Goal: Task Accomplishment & Management: Use online tool/utility

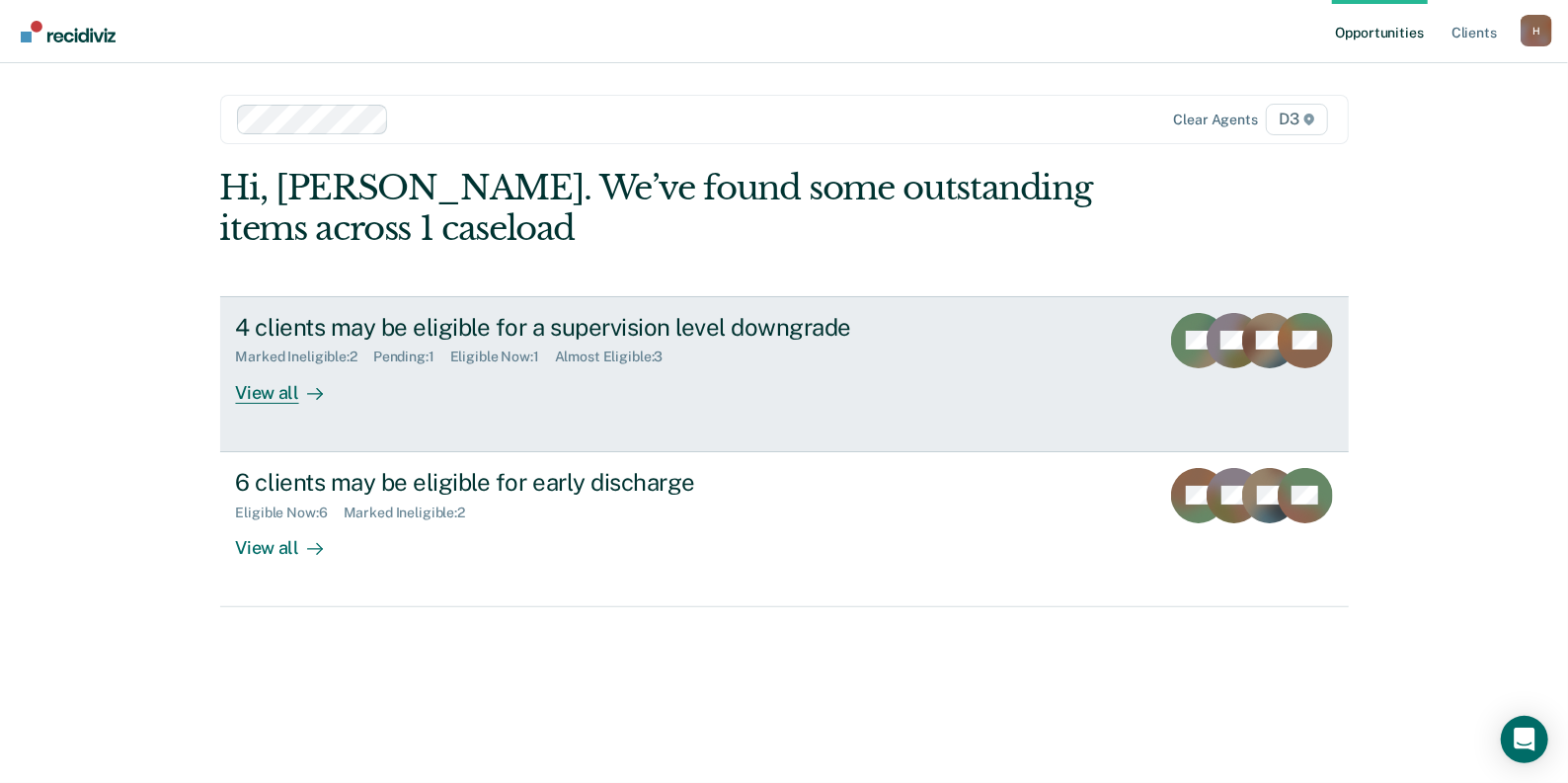
click at [257, 388] on div "View all" at bounding box center [291, 385] width 111 height 39
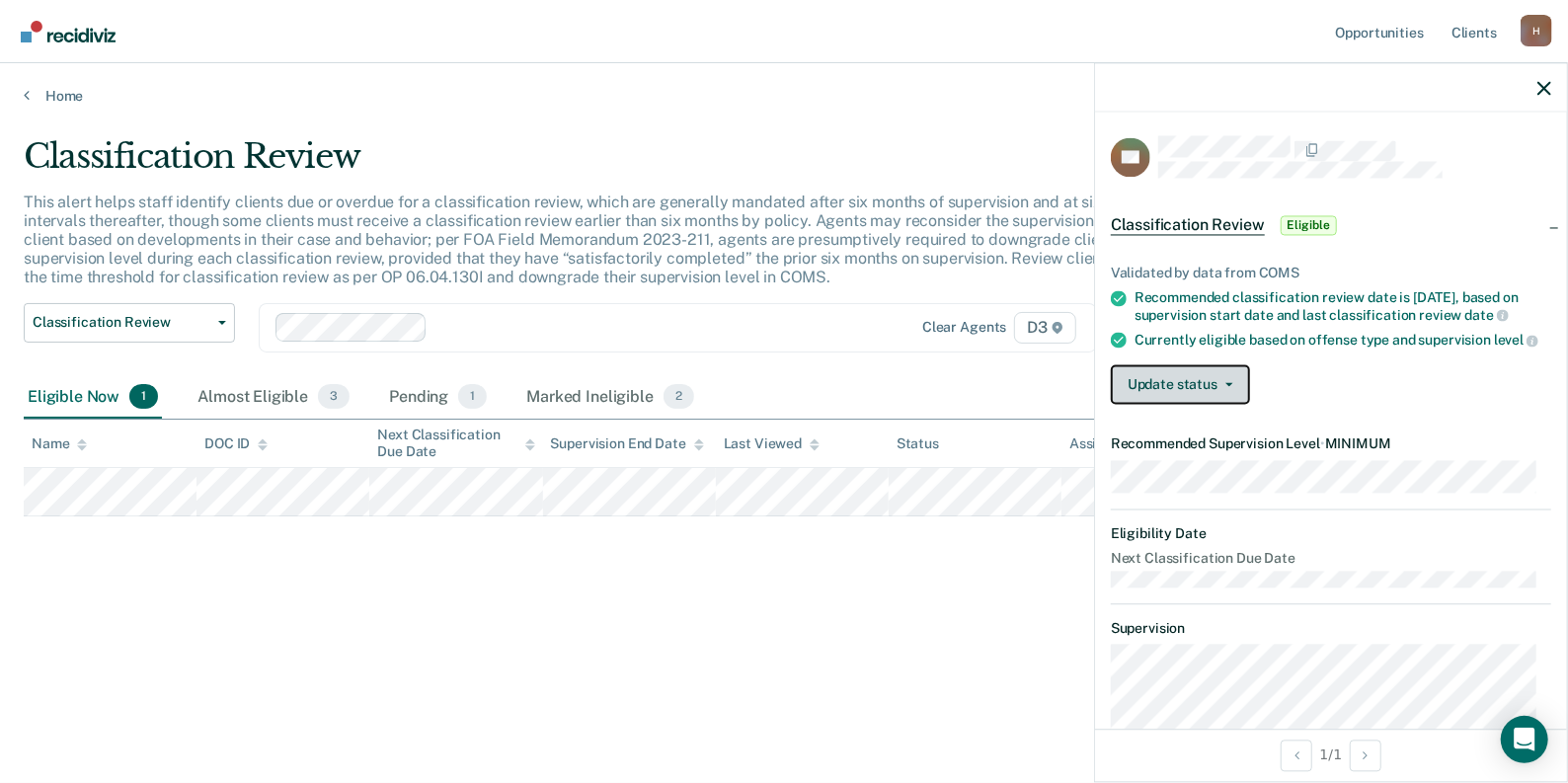
click at [1218, 386] on span "button" at bounding box center [1225, 385] width 16 height 4
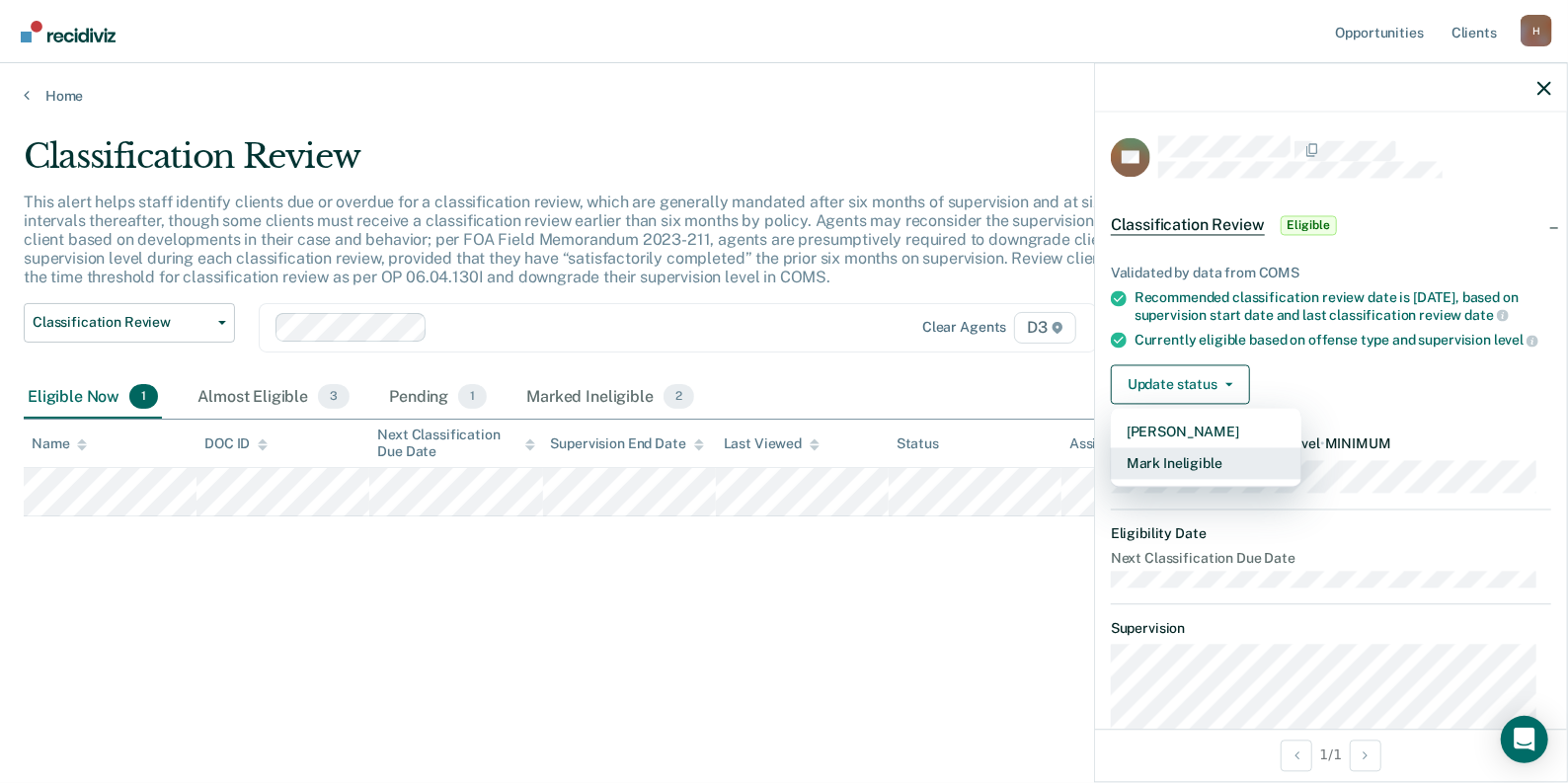
click at [1219, 478] on button "Mark Ineligible" at bounding box center [1205, 463] width 191 height 32
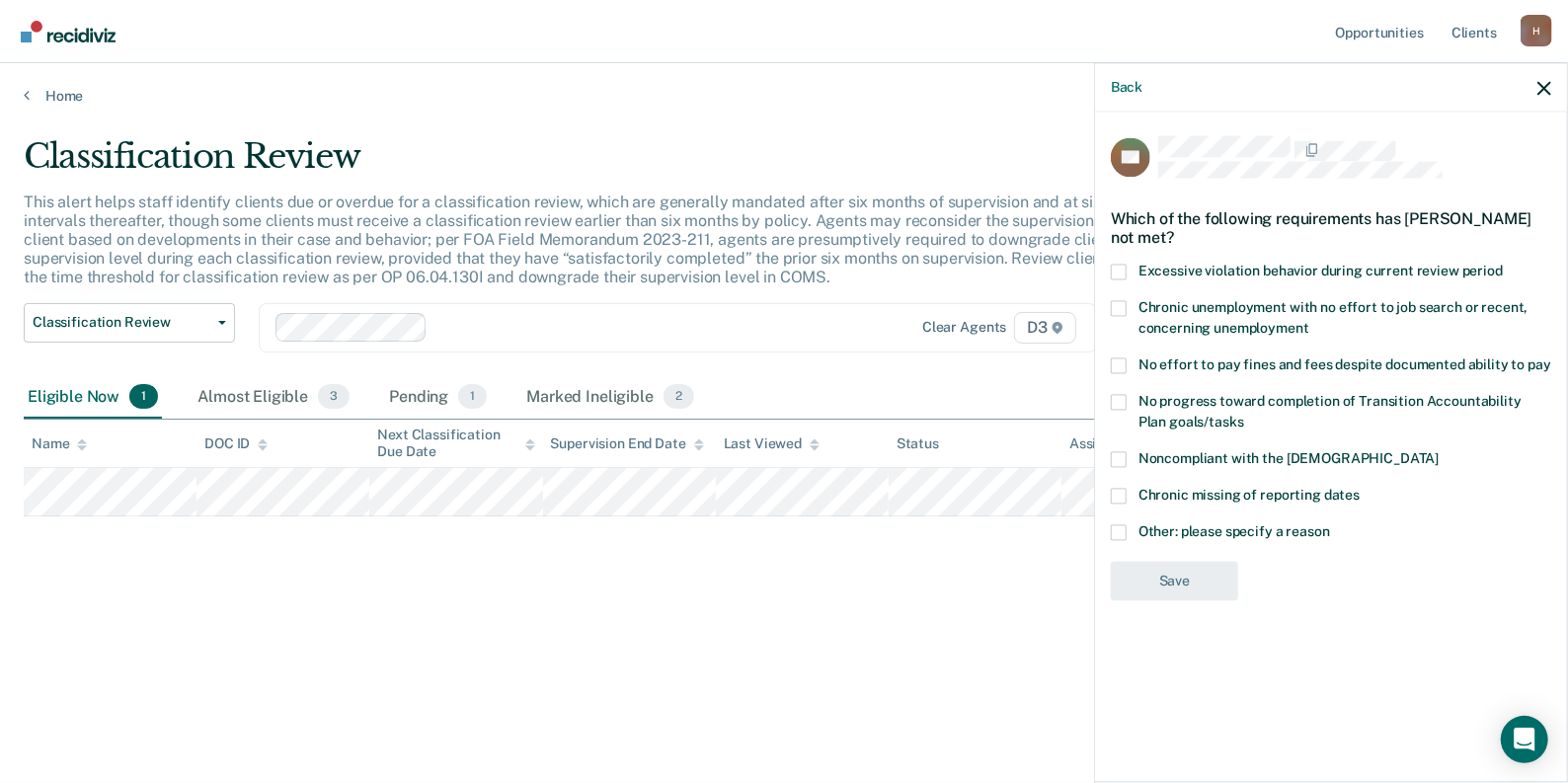
click at [1124, 528] on span at bounding box center [1119, 532] width 16 height 16
click at [1329, 524] on input "Other: please specify a reason" at bounding box center [1329, 524] width 0 height 0
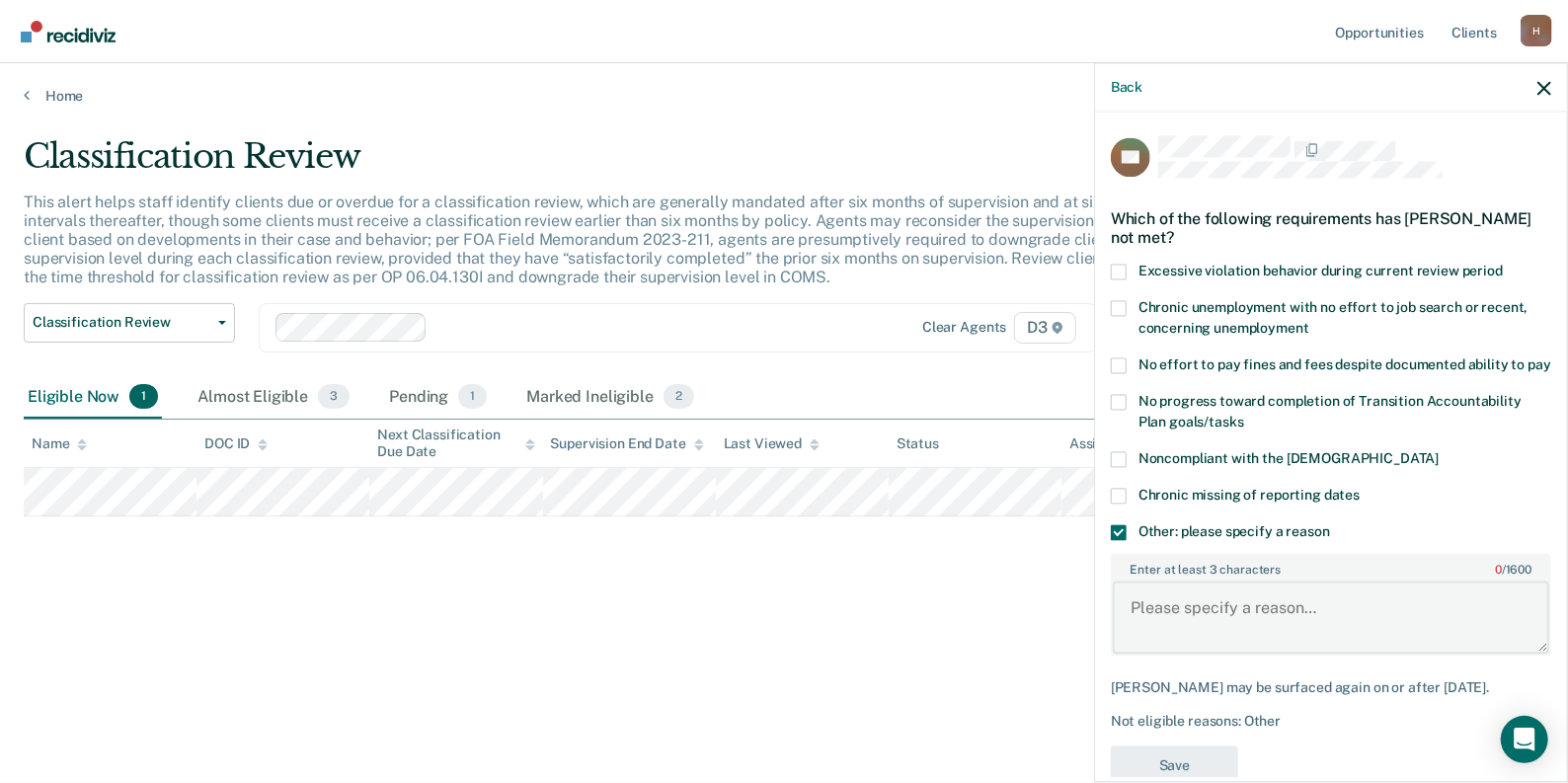
click at [1267, 621] on textarea "Enter at least 3 characters 0 / 1600" at bounding box center [1330, 616] width 436 height 73
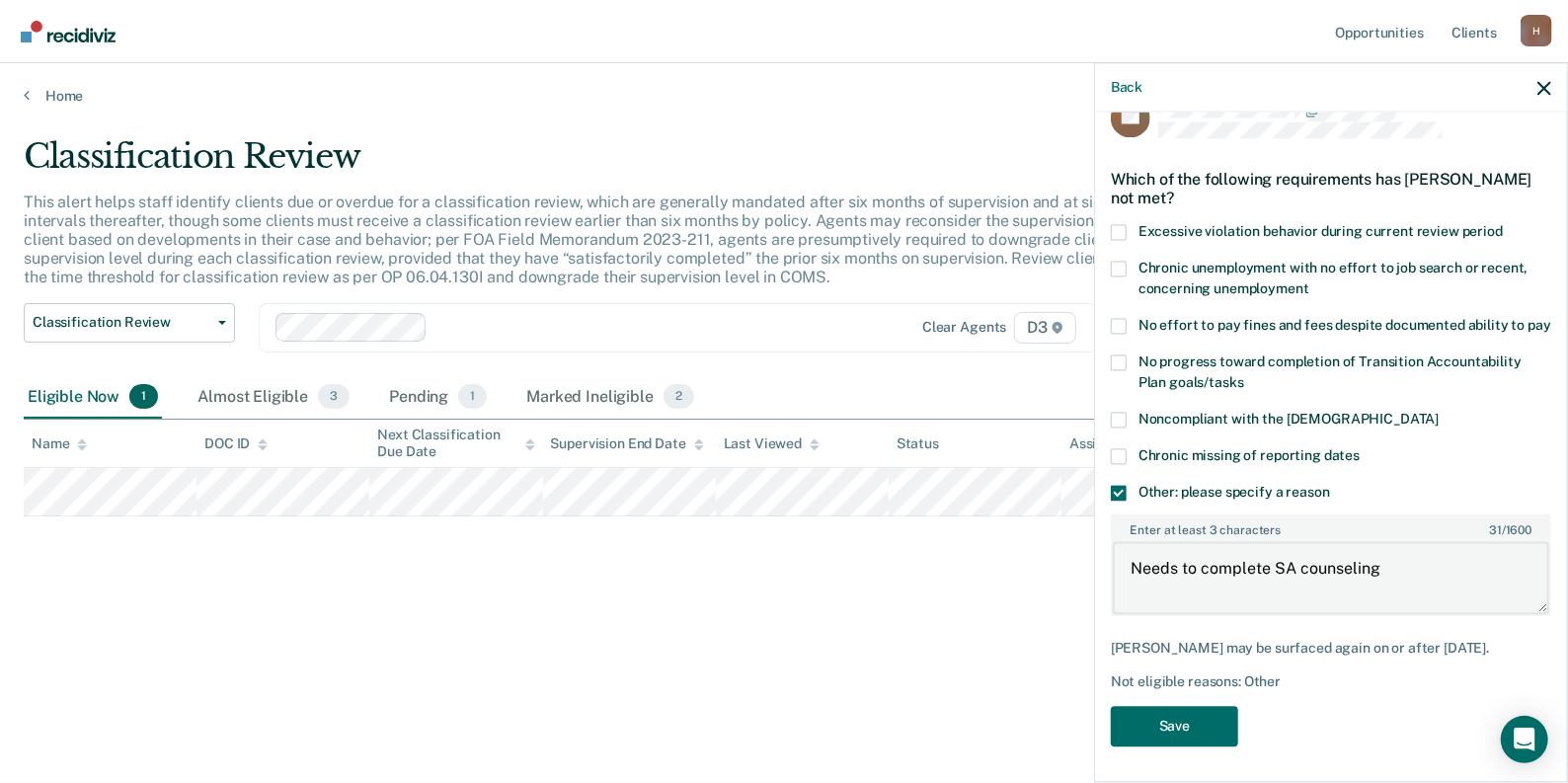
scroll to position [75, 0]
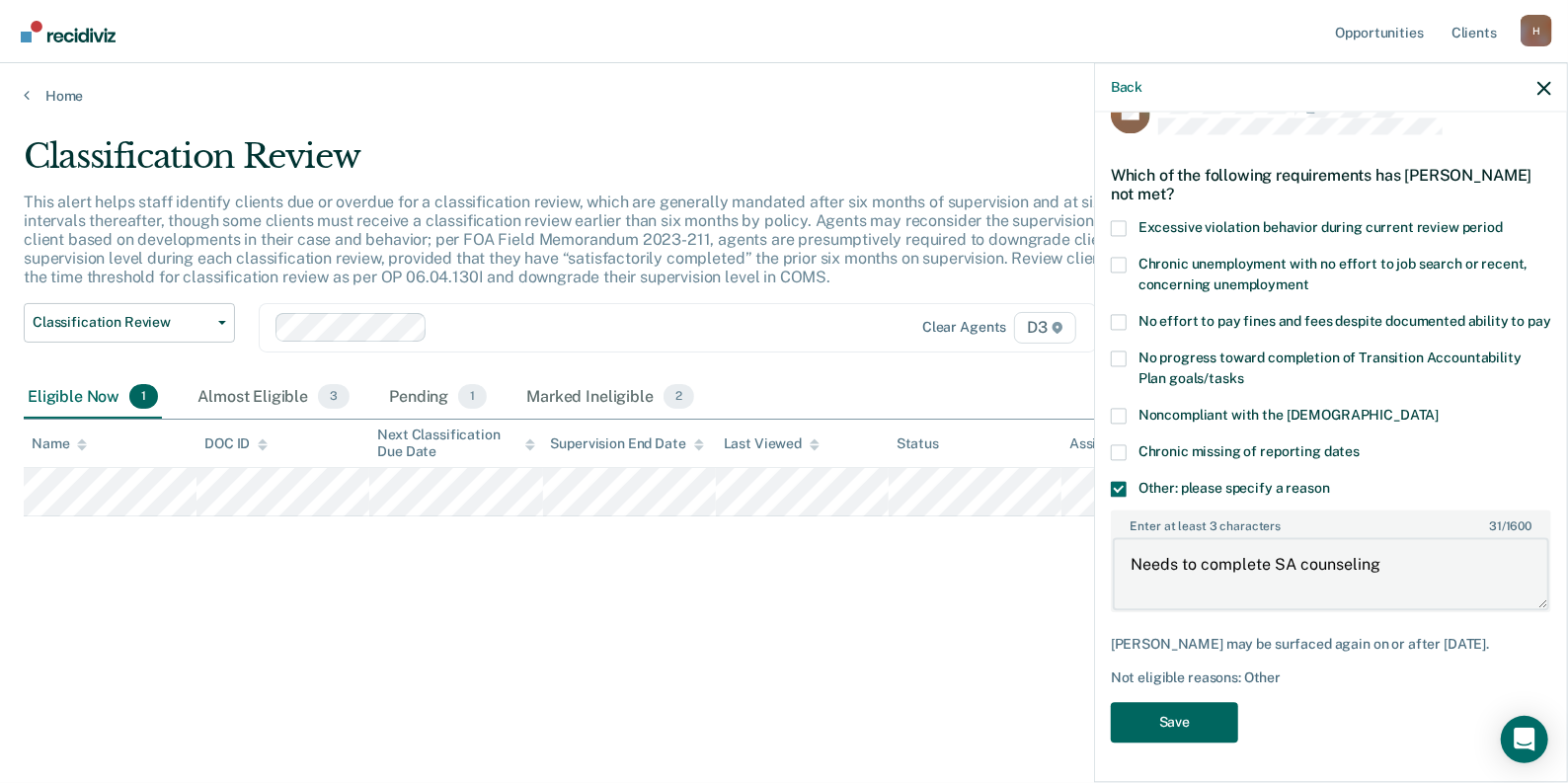
type textarea "Needs to complete SA counseling"
click at [1224, 714] on button "Save" at bounding box center [1175, 722] width 128 height 41
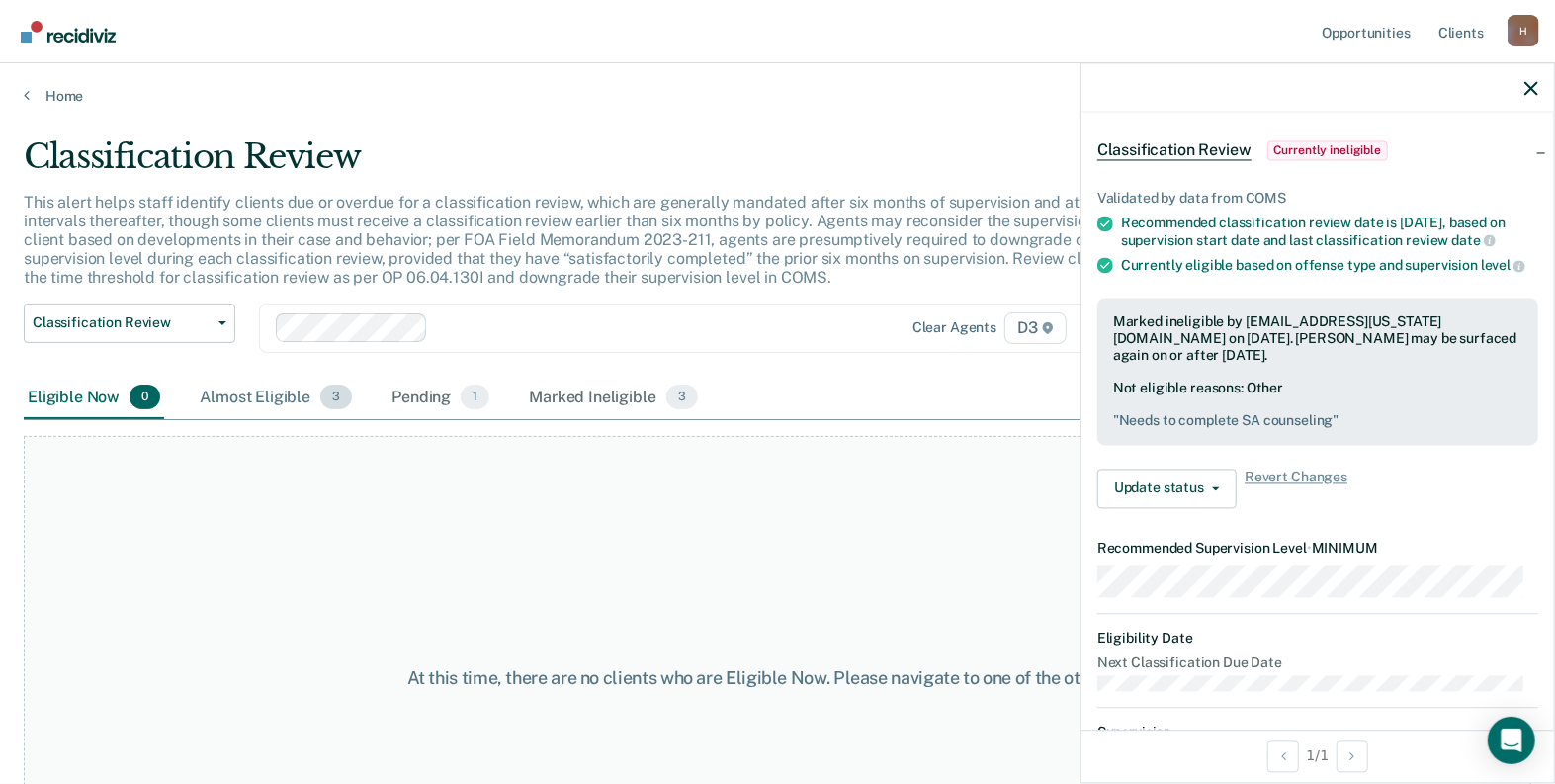
click at [282, 394] on div "Almost Eligible 3" at bounding box center [276, 398] width 160 height 43
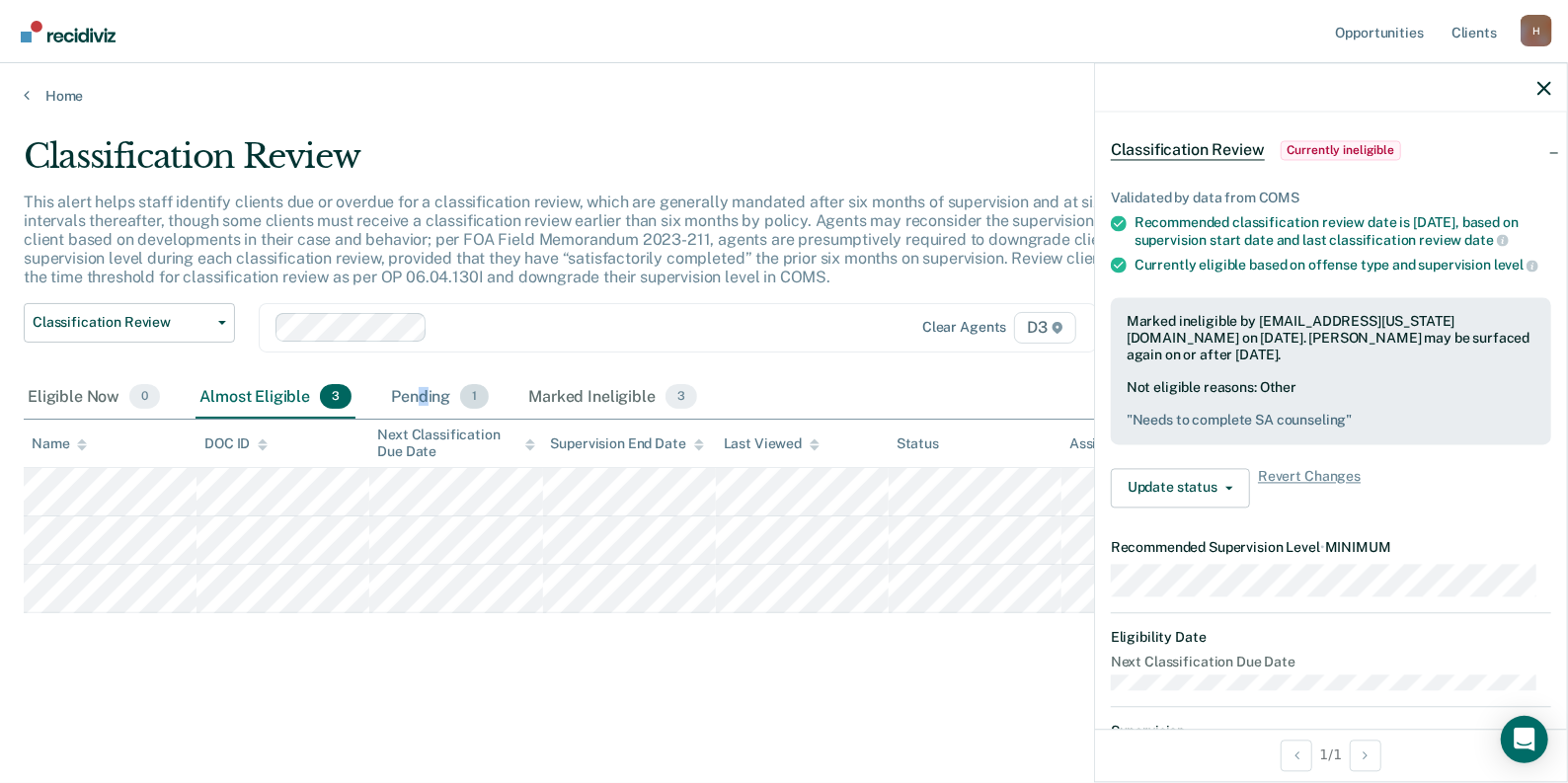
click at [423, 395] on div "Pending 1" at bounding box center [439, 397] width 106 height 43
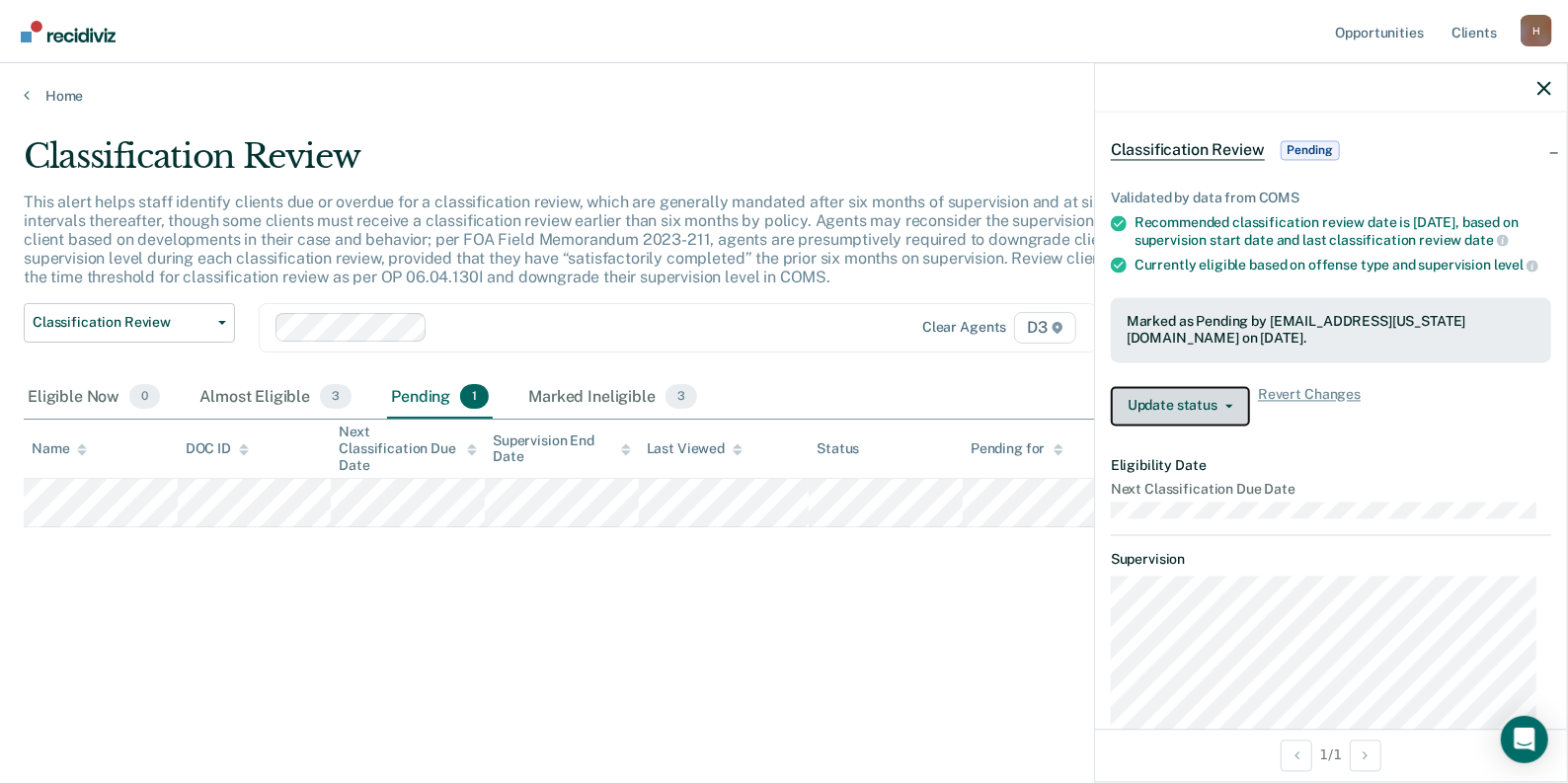
click at [1224, 420] on button "Update status" at bounding box center [1179, 405] width 139 height 40
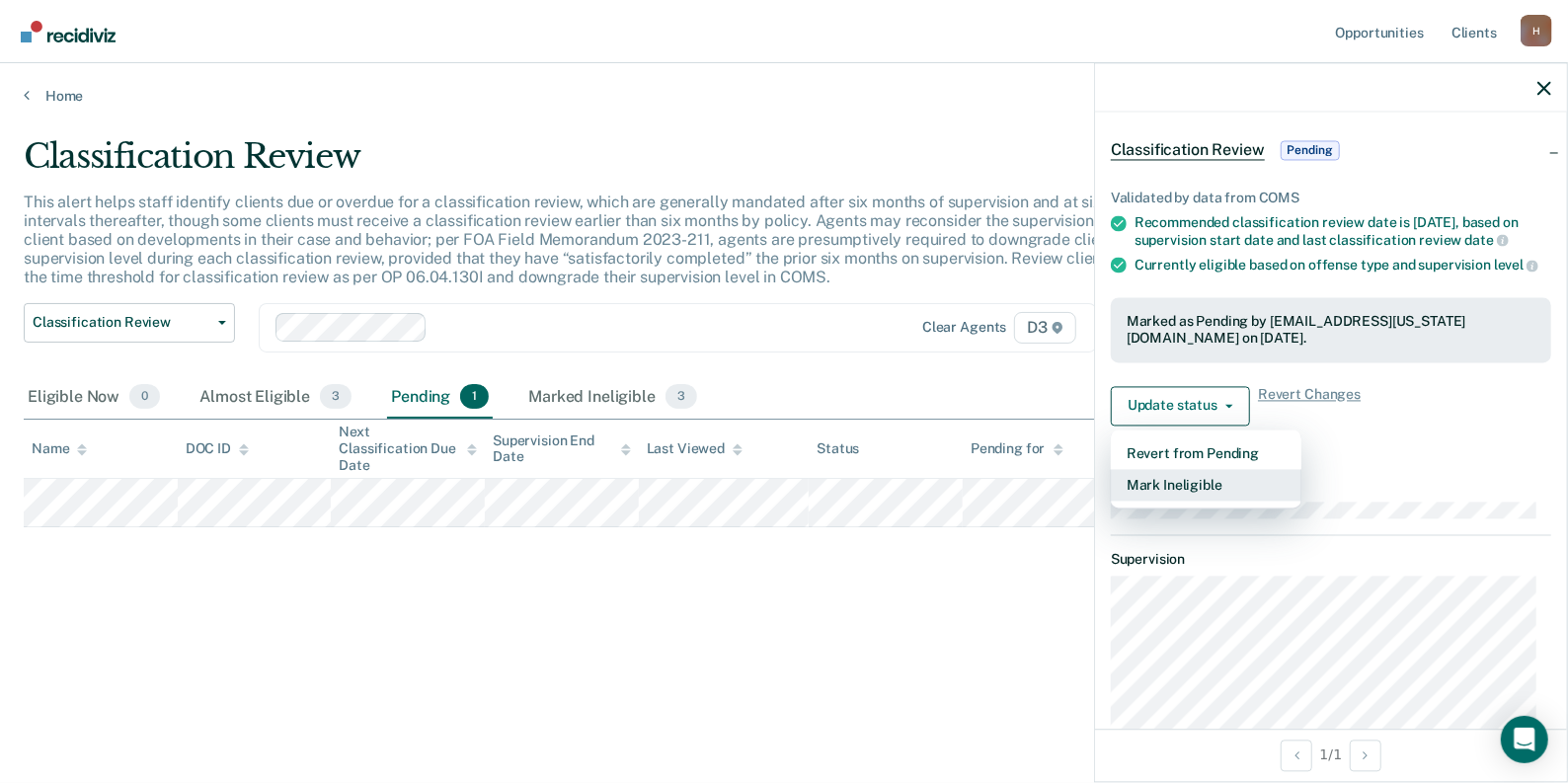
click at [1212, 493] on button "Mark Ineligible" at bounding box center [1205, 485] width 191 height 32
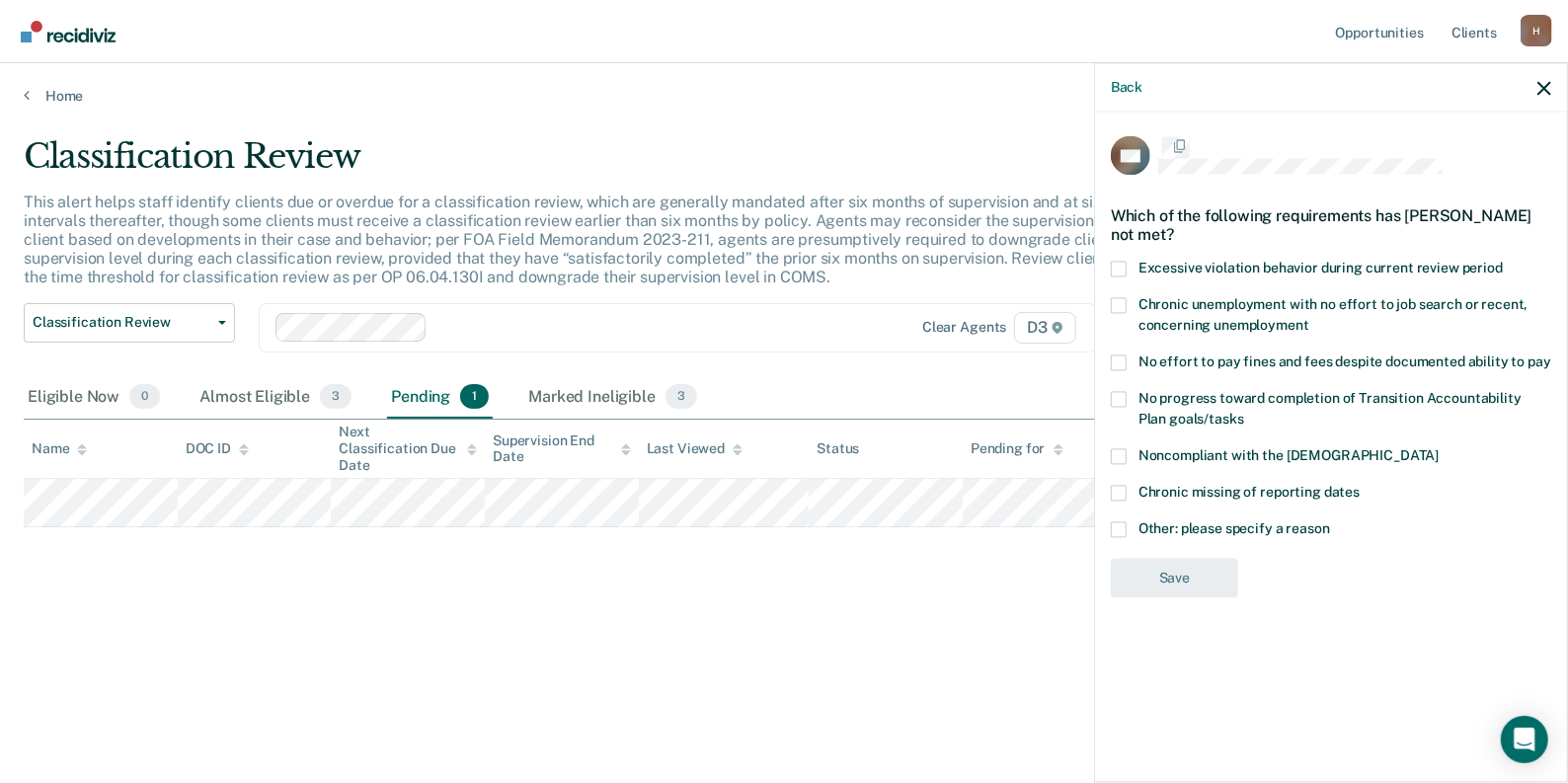
scroll to position [0, 0]
click at [1120, 526] on span at bounding box center [1119, 532] width 16 height 16
click at [1329, 524] on input "Other: please specify a reason" at bounding box center [1329, 524] width 0 height 0
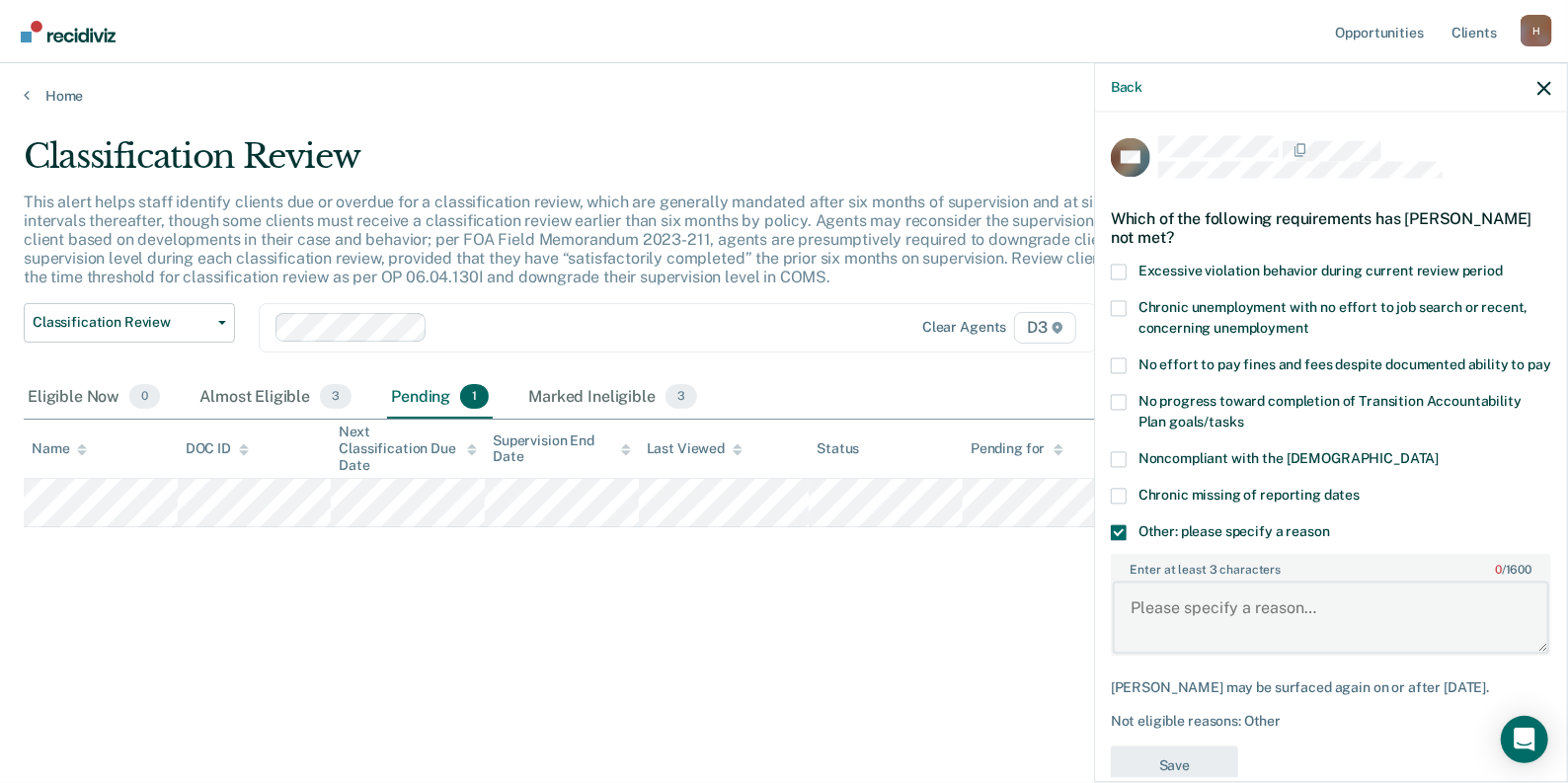
click at [1295, 620] on textarea "Enter at least 3 characters 0 / 1600" at bounding box center [1330, 616] width 436 height 73
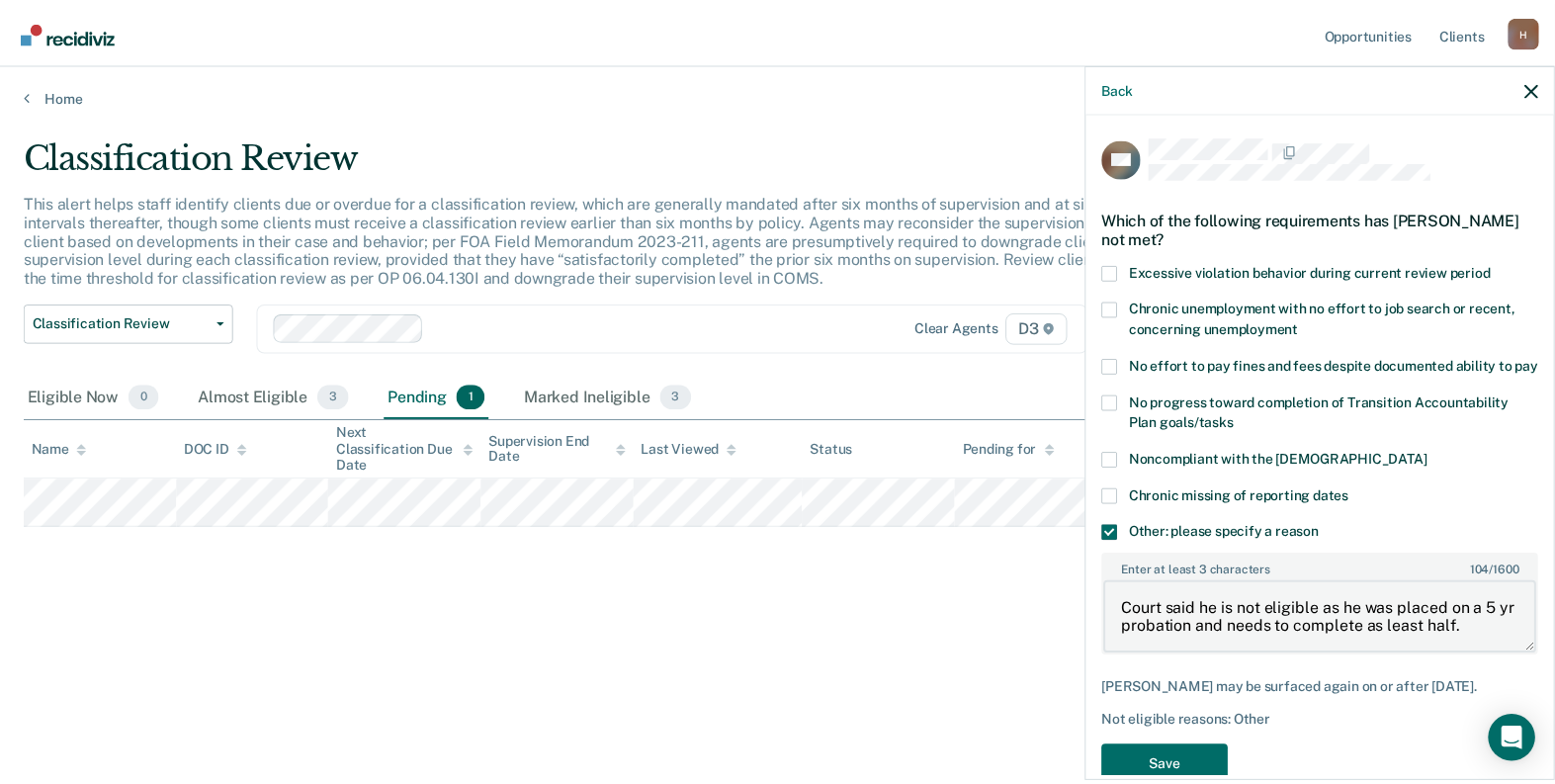
scroll to position [58, 0]
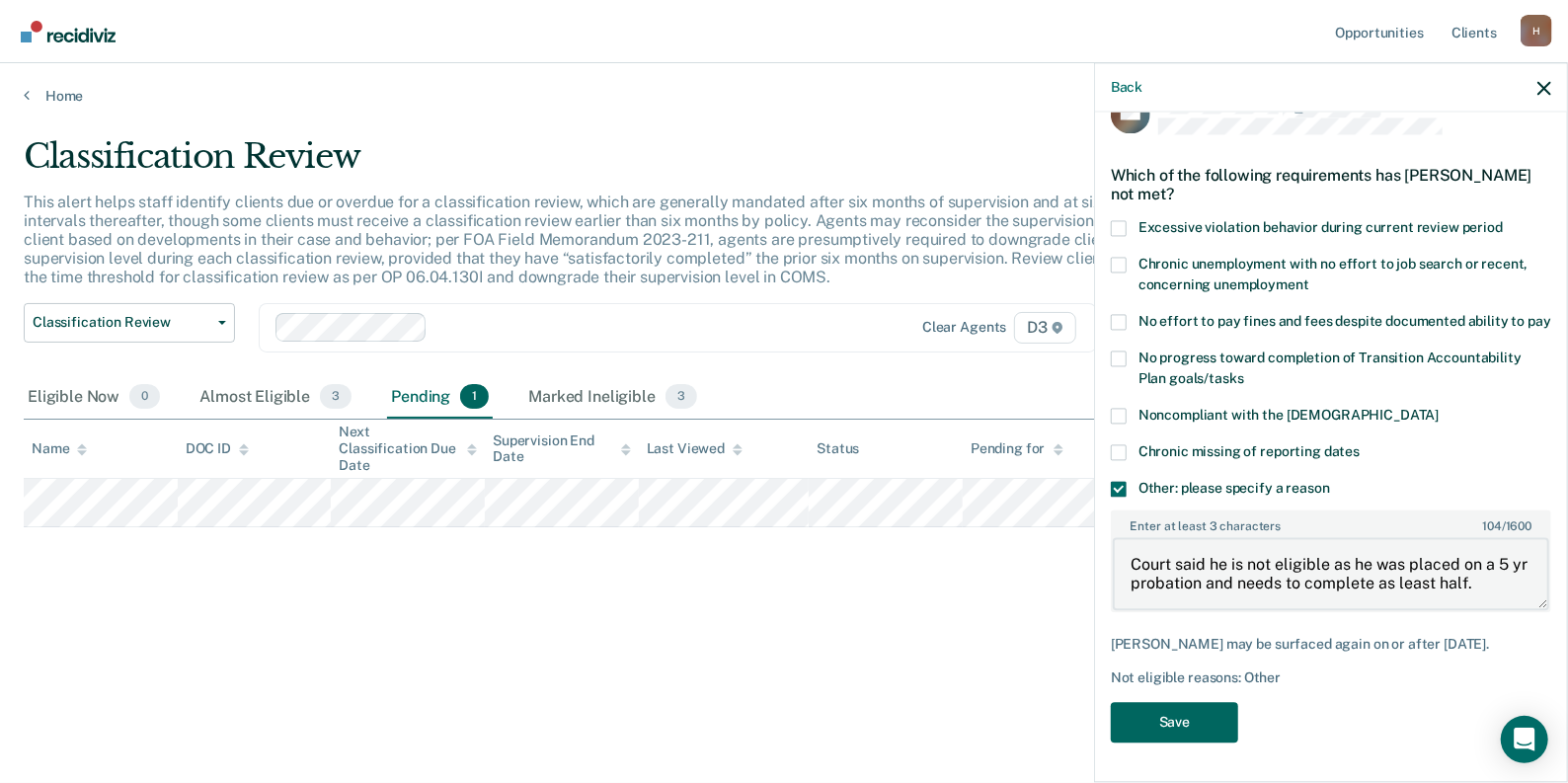
type textarea "Court said he is not eligible as he was placed on a 5 yr probation and needs to…"
click at [1180, 719] on button "Save" at bounding box center [1175, 722] width 128 height 41
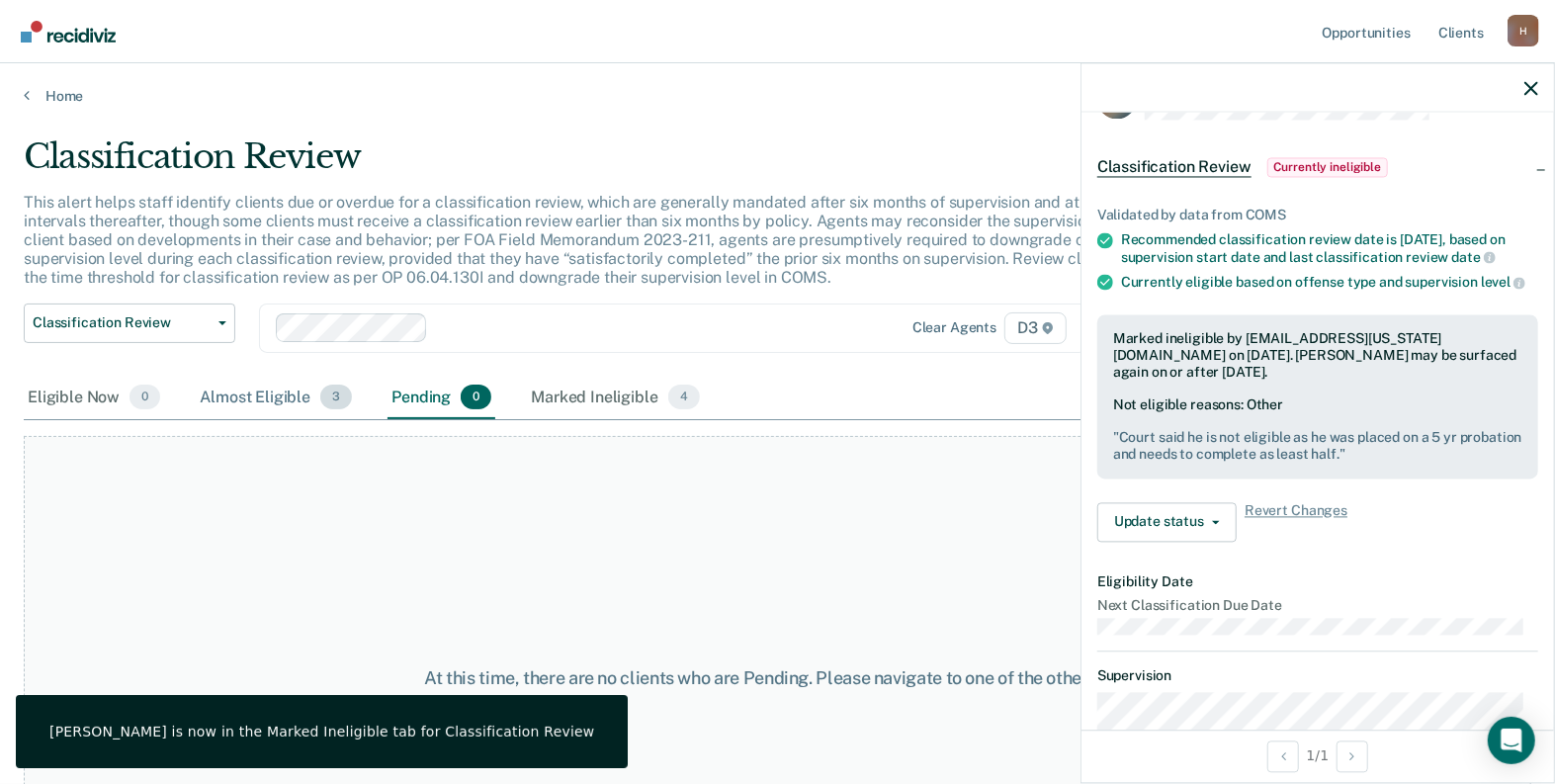
click at [276, 399] on div "Almost Eligible 3" at bounding box center [276, 398] width 160 height 43
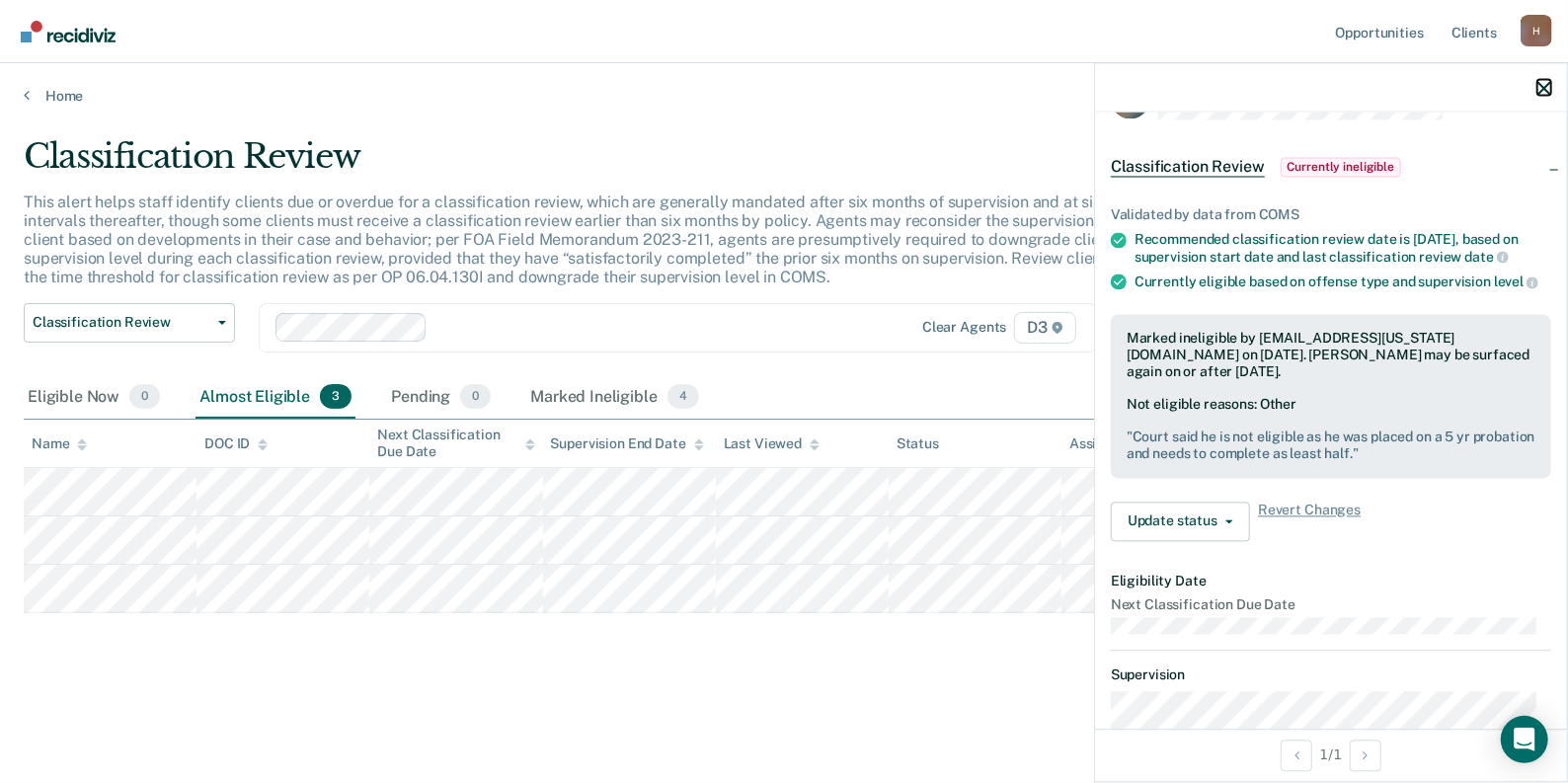
click at [1545, 82] on icon "button" at bounding box center [1544, 88] width 14 height 14
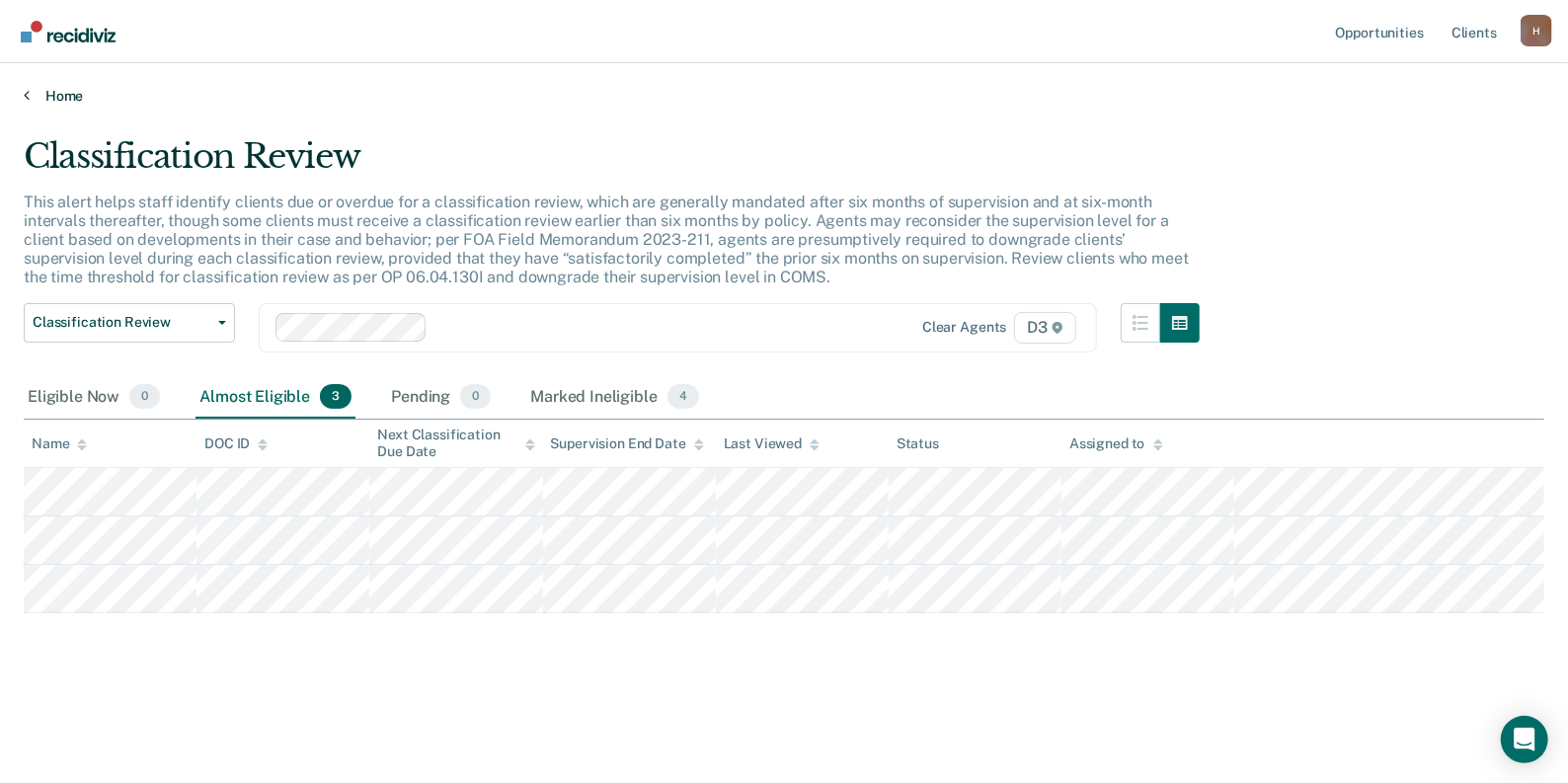
click at [61, 91] on link "Home" at bounding box center [784, 96] width 1520 height 18
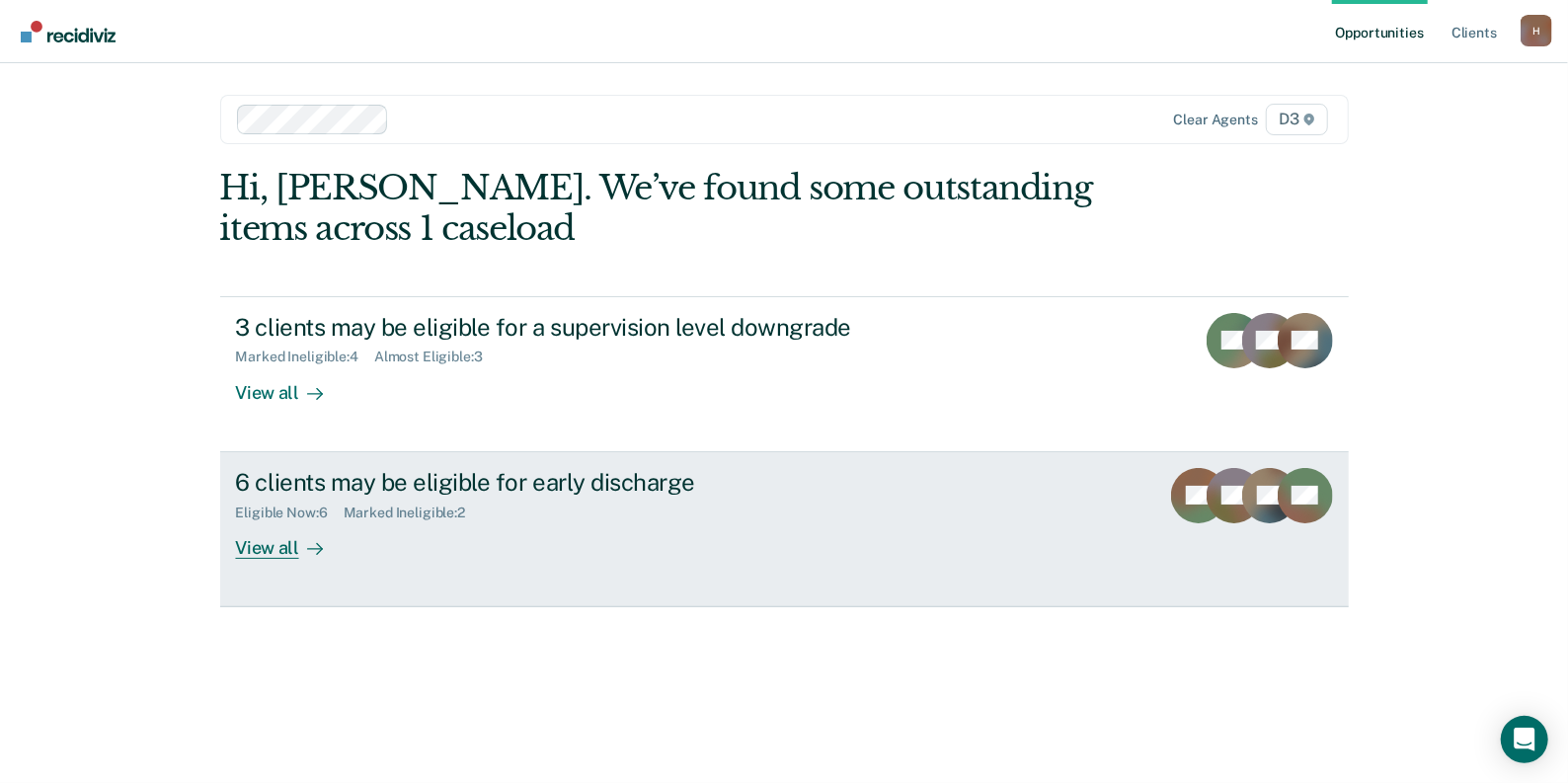
click at [272, 546] on div "View all" at bounding box center [291, 539] width 111 height 39
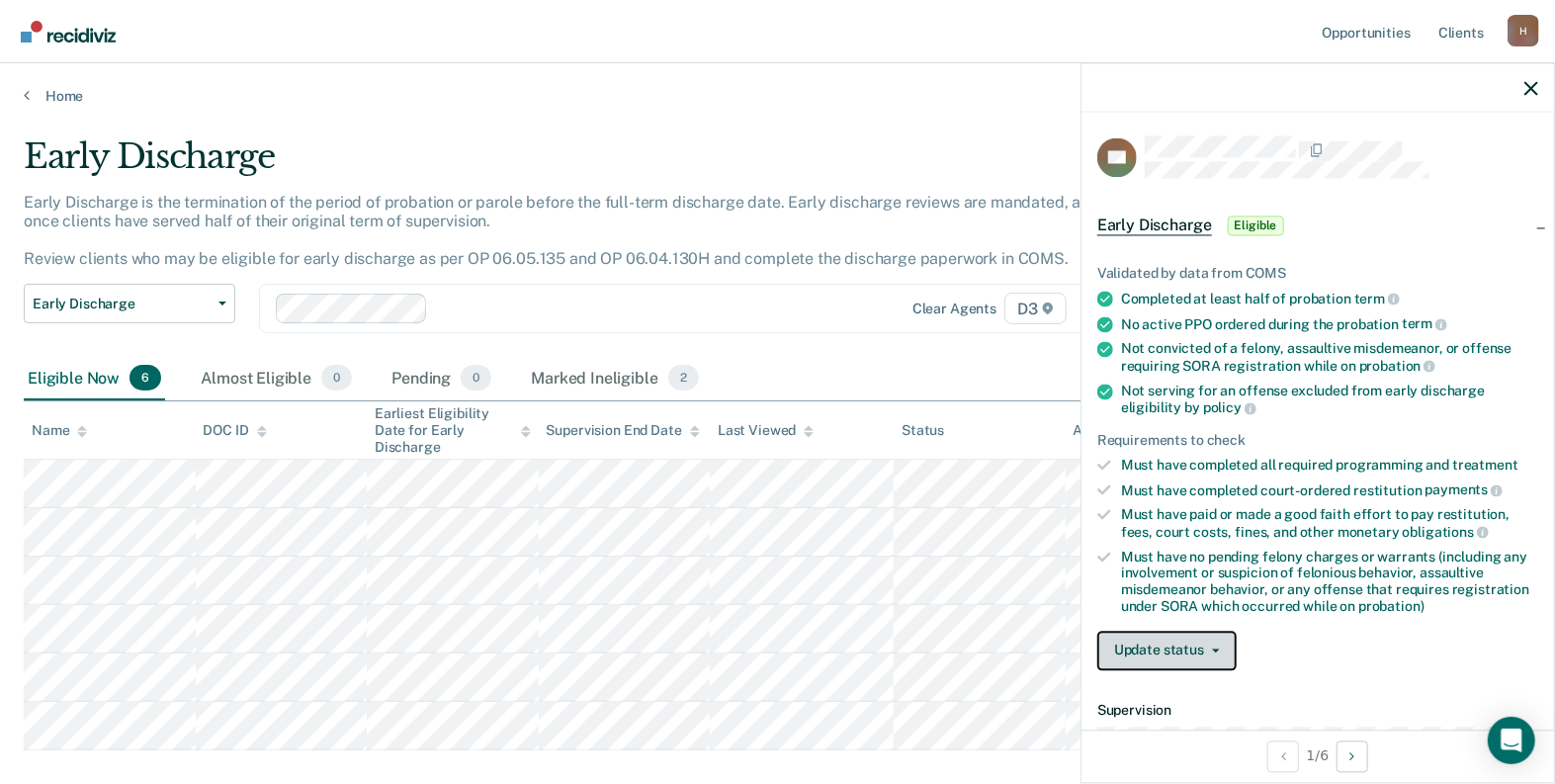
click at [1212, 649] on button "Update status" at bounding box center [1166, 651] width 139 height 40
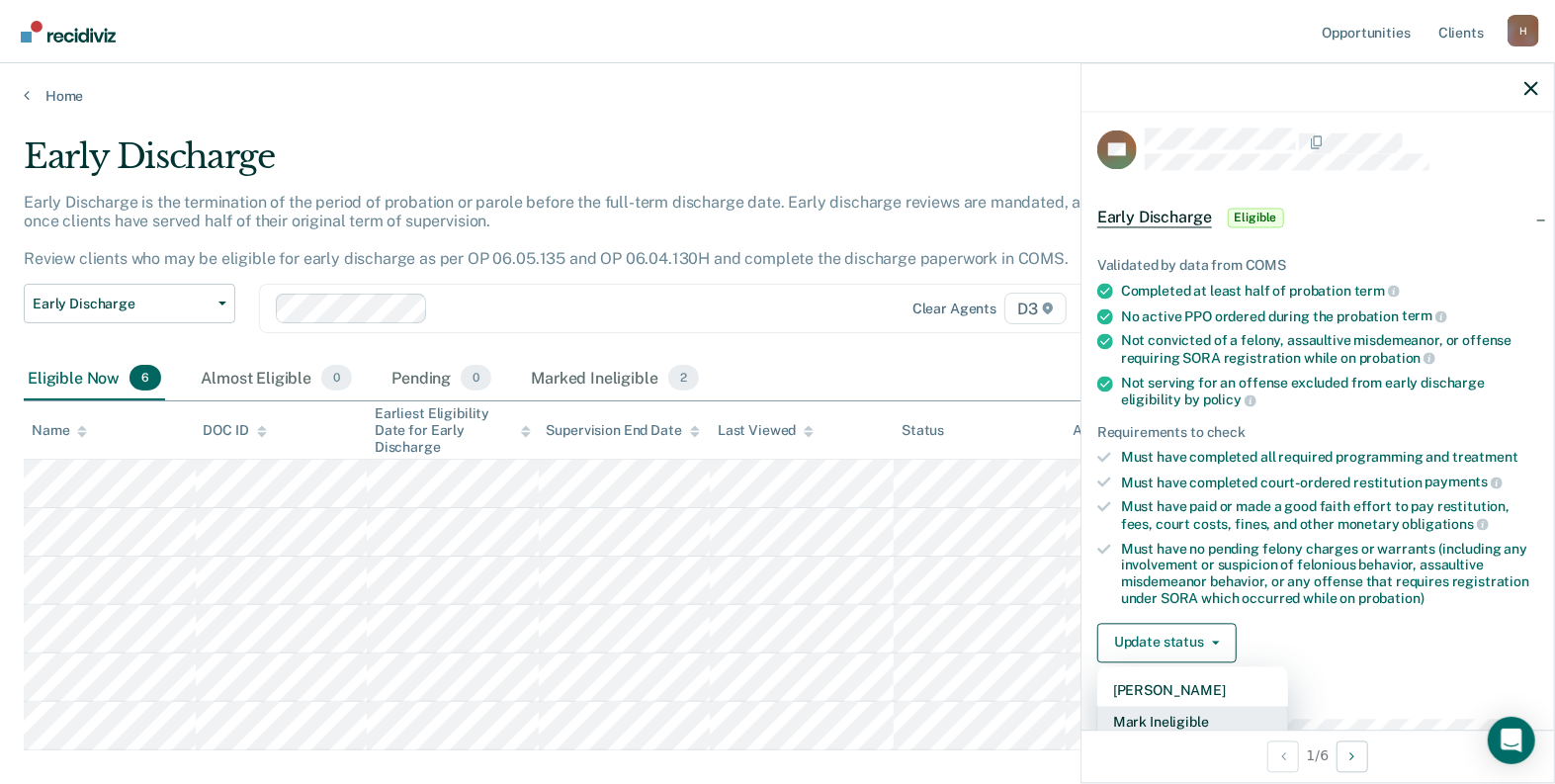
click at [1200, 710] on button "Mark Ineligible" at bounding box center [1192, 722] width 191 height 32
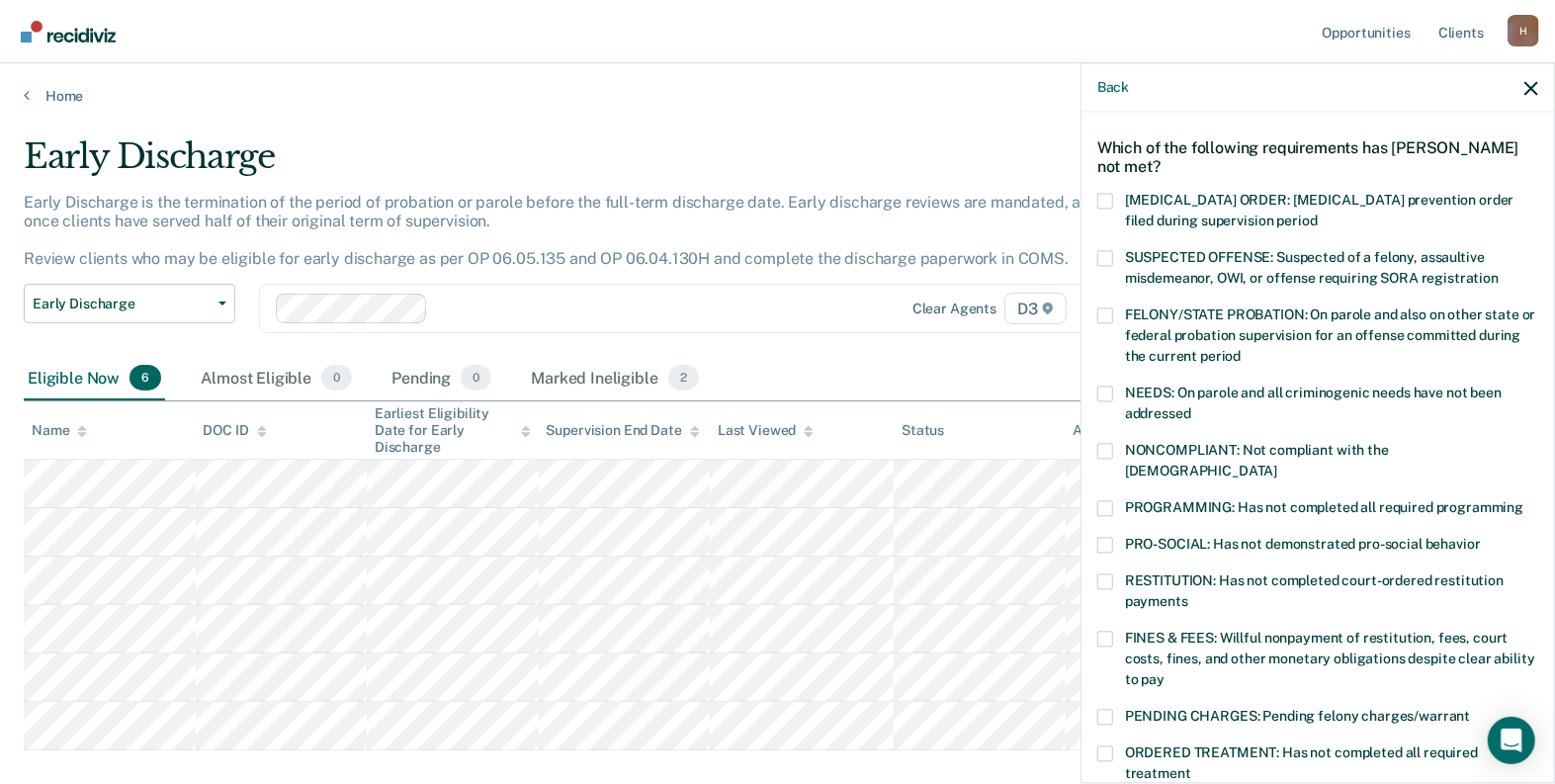
scroll to position [107, 0]
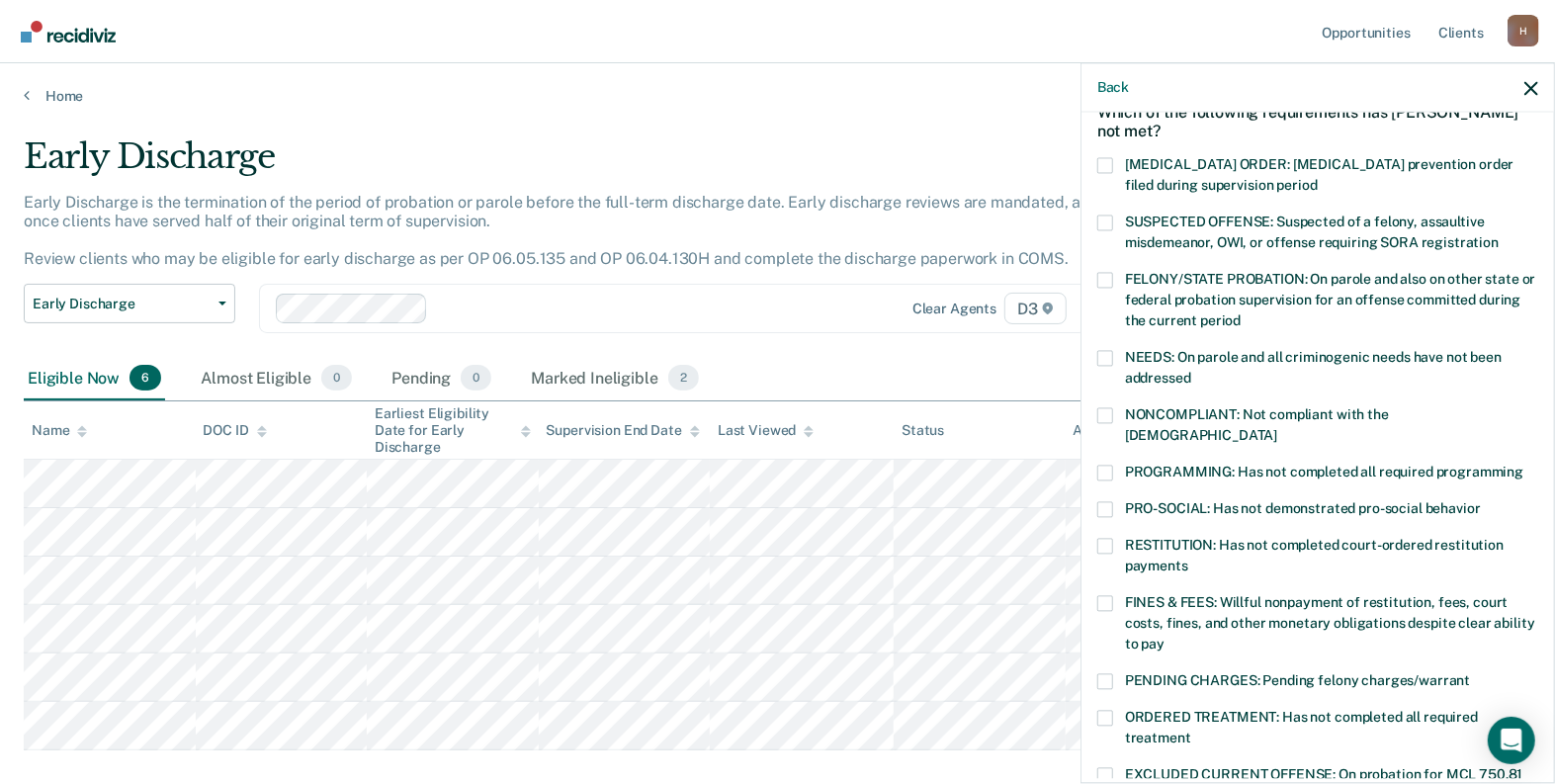
click at [1105, 595] on span at bounding box center [1105, 603] width 16 height 16
click at [1164, 637] on input "FINES & FEES: Willful nonpayment of restitution, fees, court costs, fines, and …" at bounding box center [1164, 637] width 0 height 0
click at [1097, 538] on span at bounding box center [1105, 546] width 16 height 16
click at [1188, 558] on input "RESTITUTION: Has not completed court-ordered restitution payments" at bounding box center [1188, 558] width 0 height 0
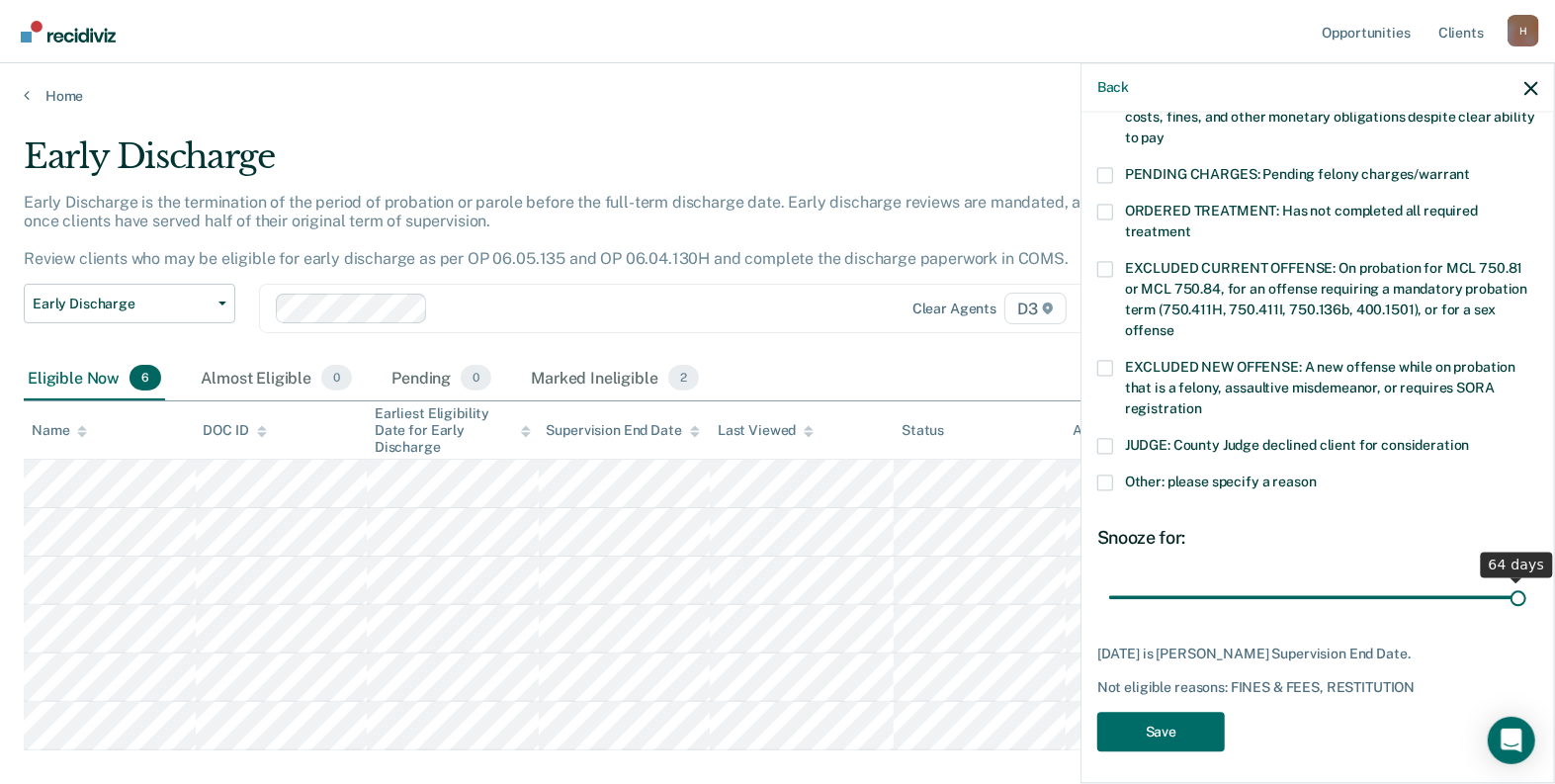
scroll to position [596, 0]
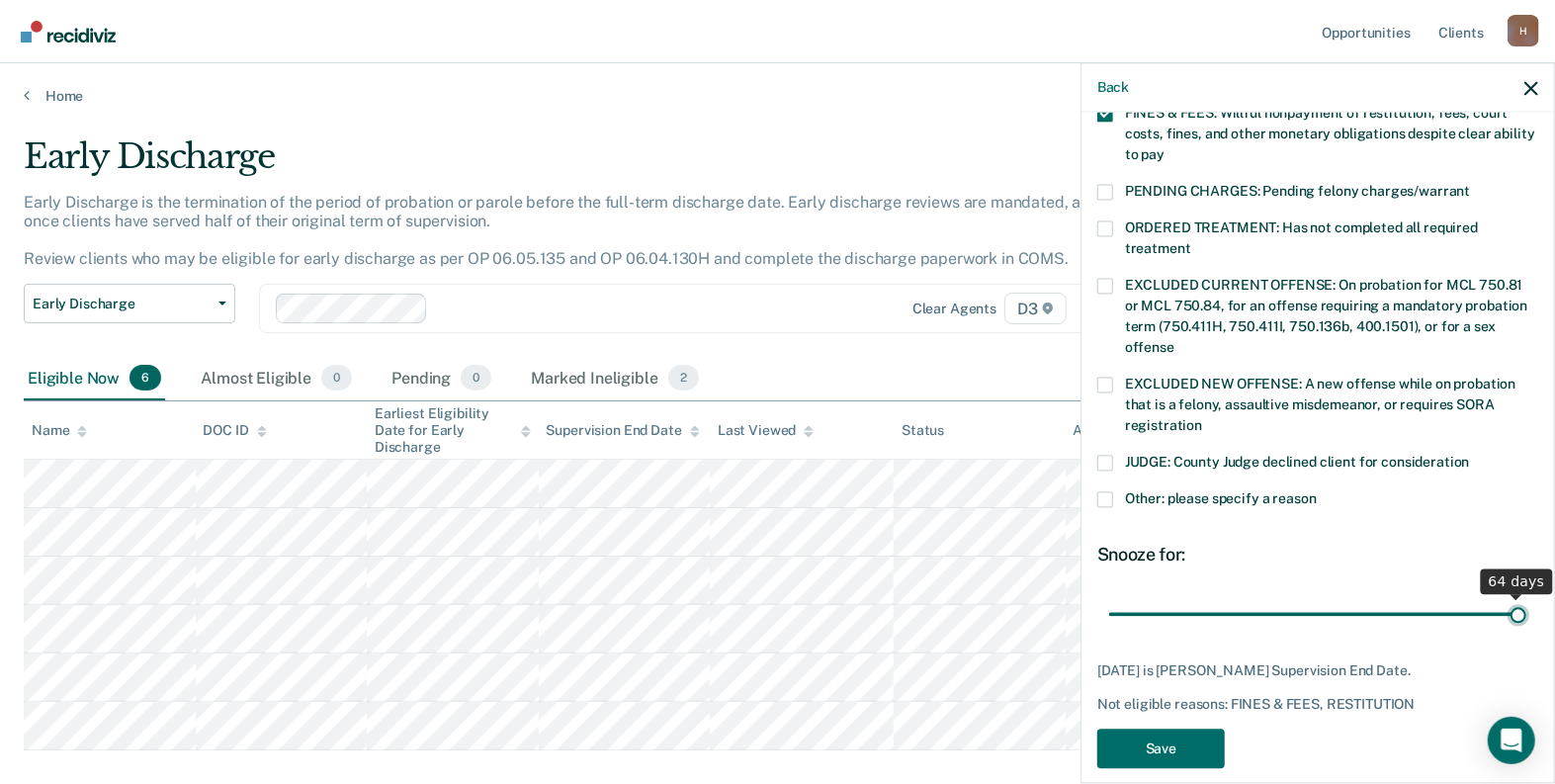
drag, startPoint x: 1293, startPoint y: 567, endPoint x: 1510, endPoint y: 582, distance: 218.0
type input "64"
click at [1510, 597] on input "range" at bounding box center [1317, 614] width 417 height 35
click at [1186, 728] on button "Save" at bounding box center [1161, 748] width 128 height 41
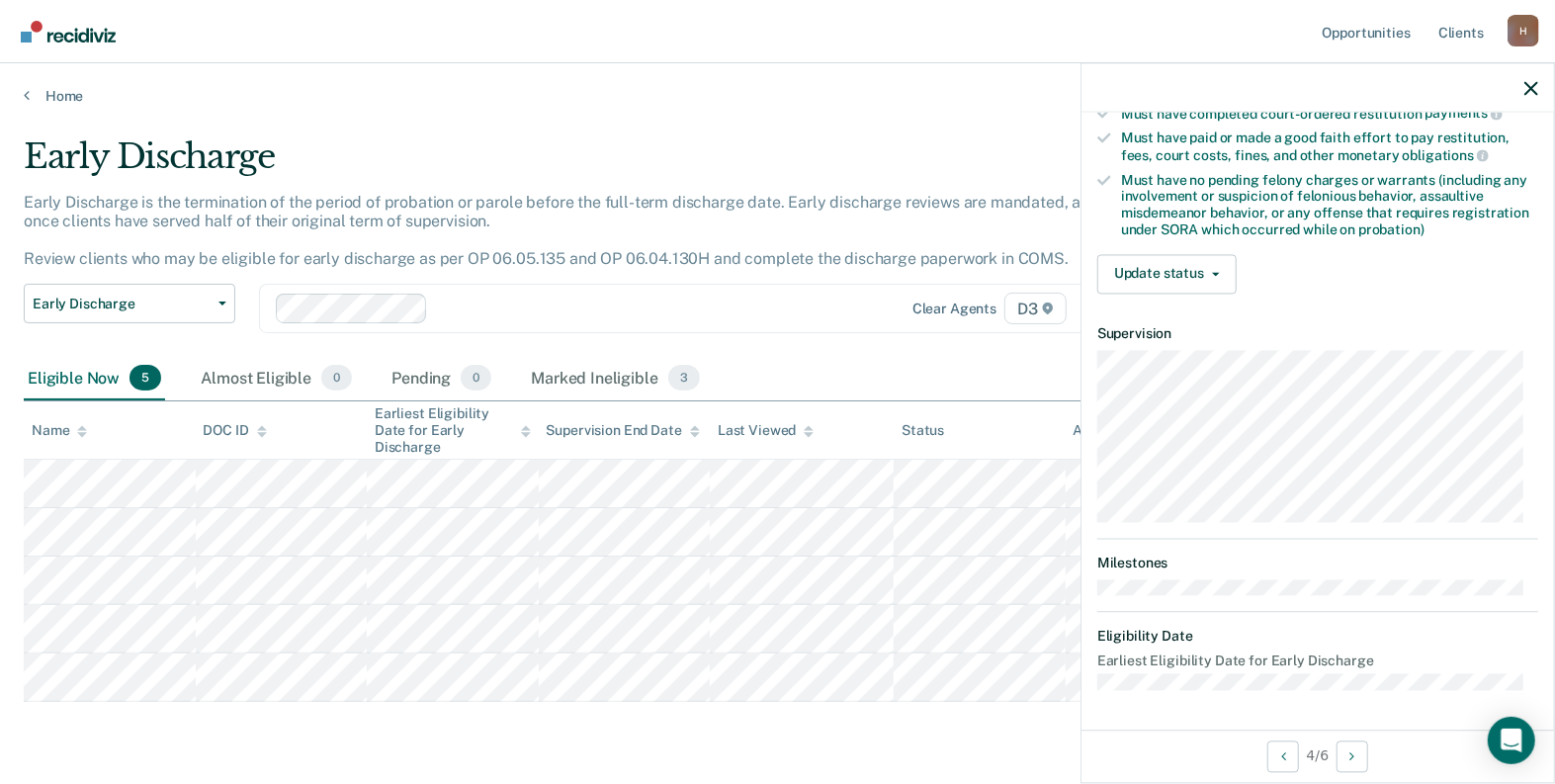
scroll to position [368, 0]
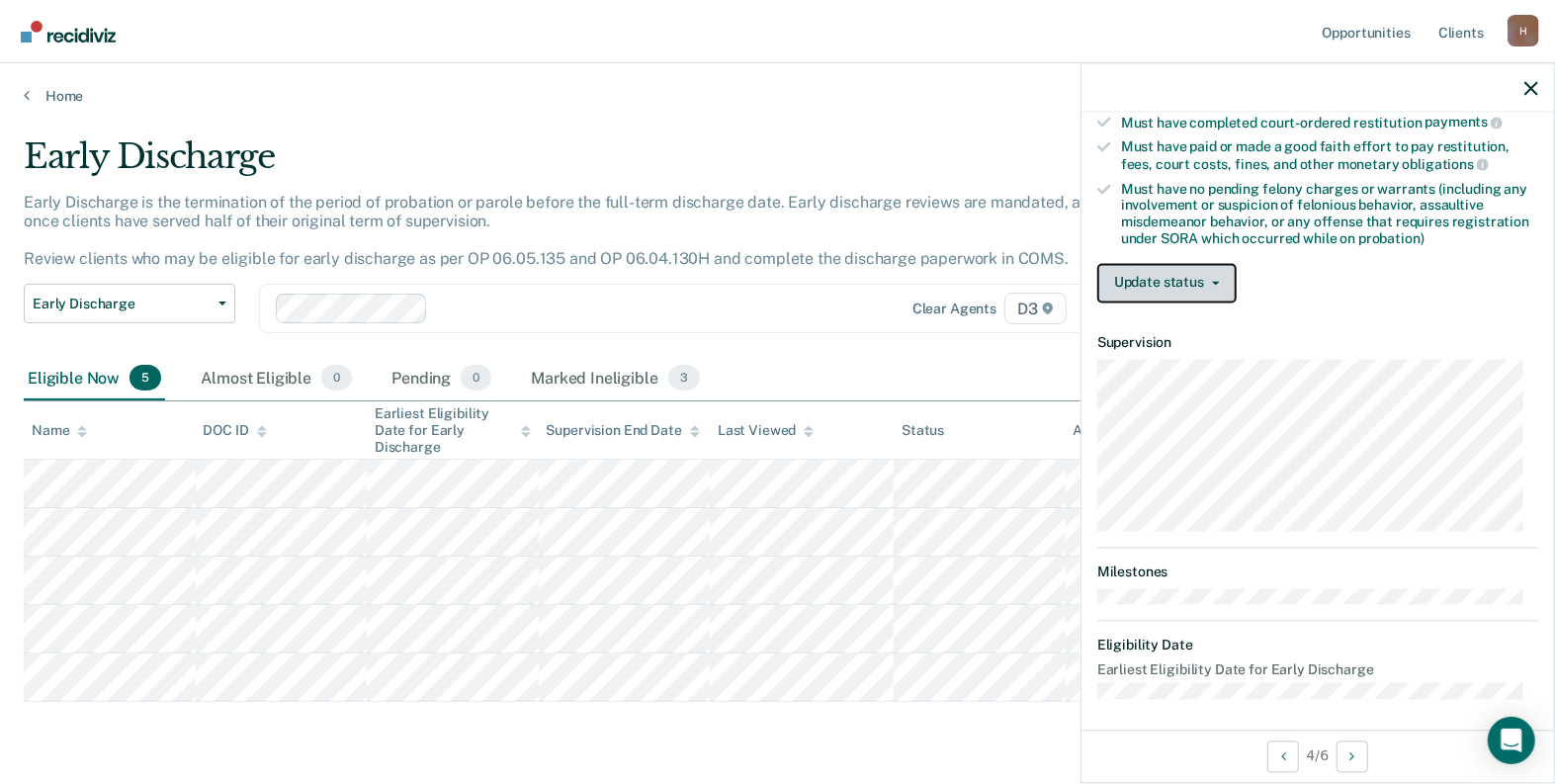
click at [1192, 270] on button "Update status" at bounding box center [1166, 283] width 139 height 40
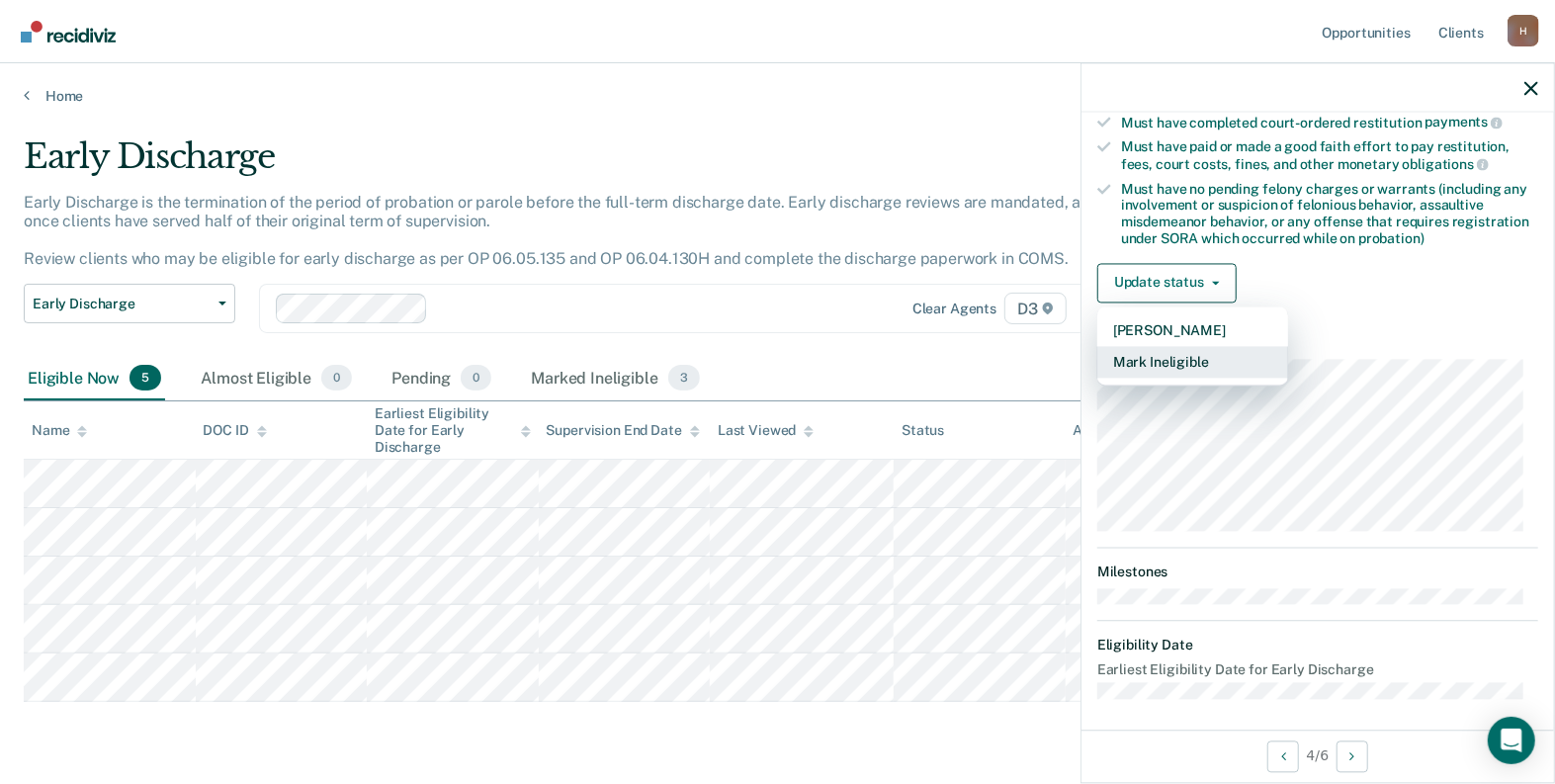
click at [1177, 351] on button "Mark Ineligible" at bounding box center [1192, 362] width 191 height 32
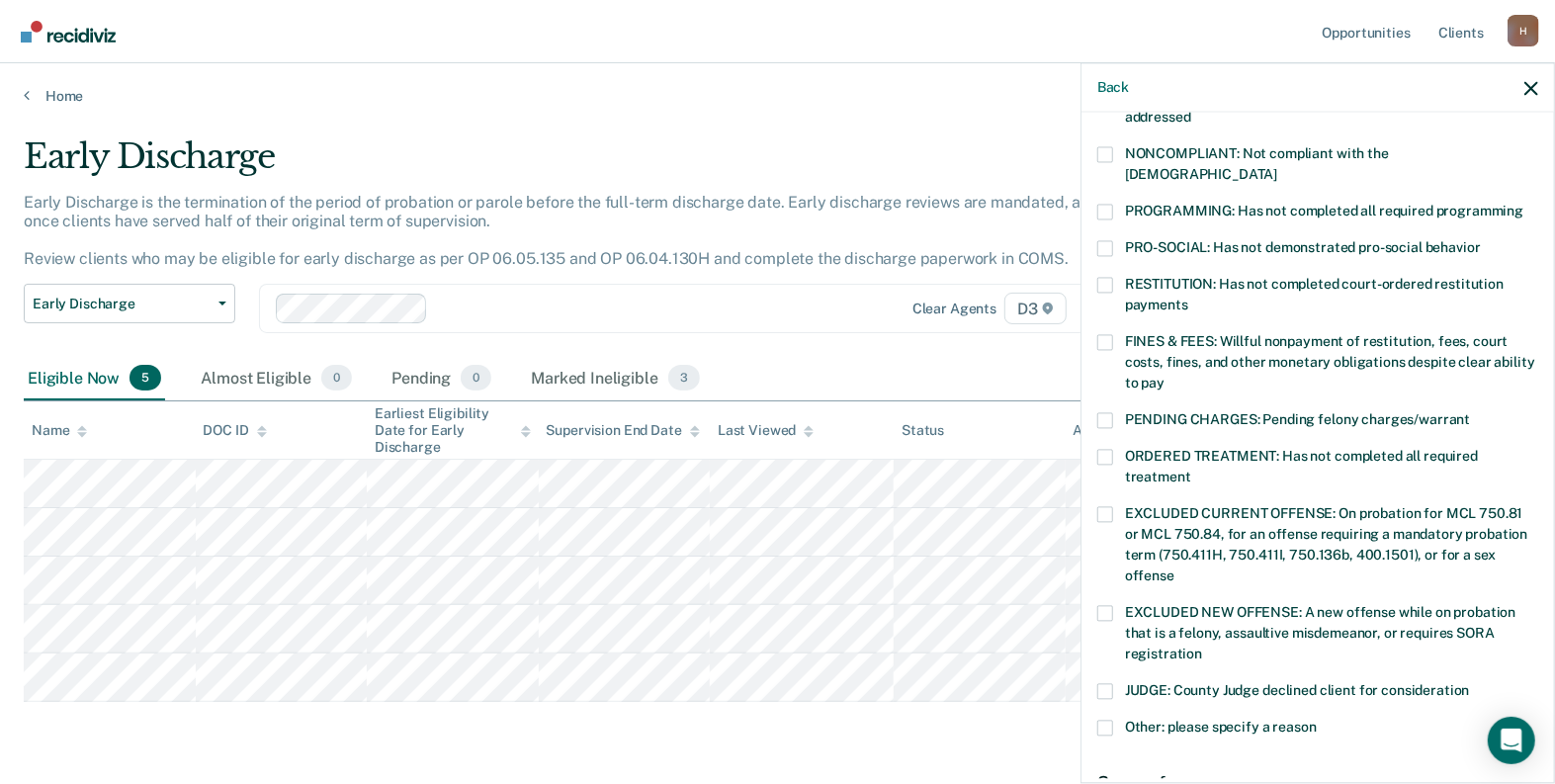
click at [1114, 412] on label "PENDING CHARGES: Pending felony charges/warrant" at bounding box center [1317, 422] width 441 height 21
click at [1470, 412] on input "PENDING CHARGES: Pending felony charges/warrant" at bounding box center [1470, 412] width 0 height 0
click at [1106, 412] on span at bounding box center [1105, 420] width 16 height 16
click at [1470, 412] on input "PENDING CHARGES: Pending felony charges/warrant" at bounding box center [1470, 412] width 0 height 0
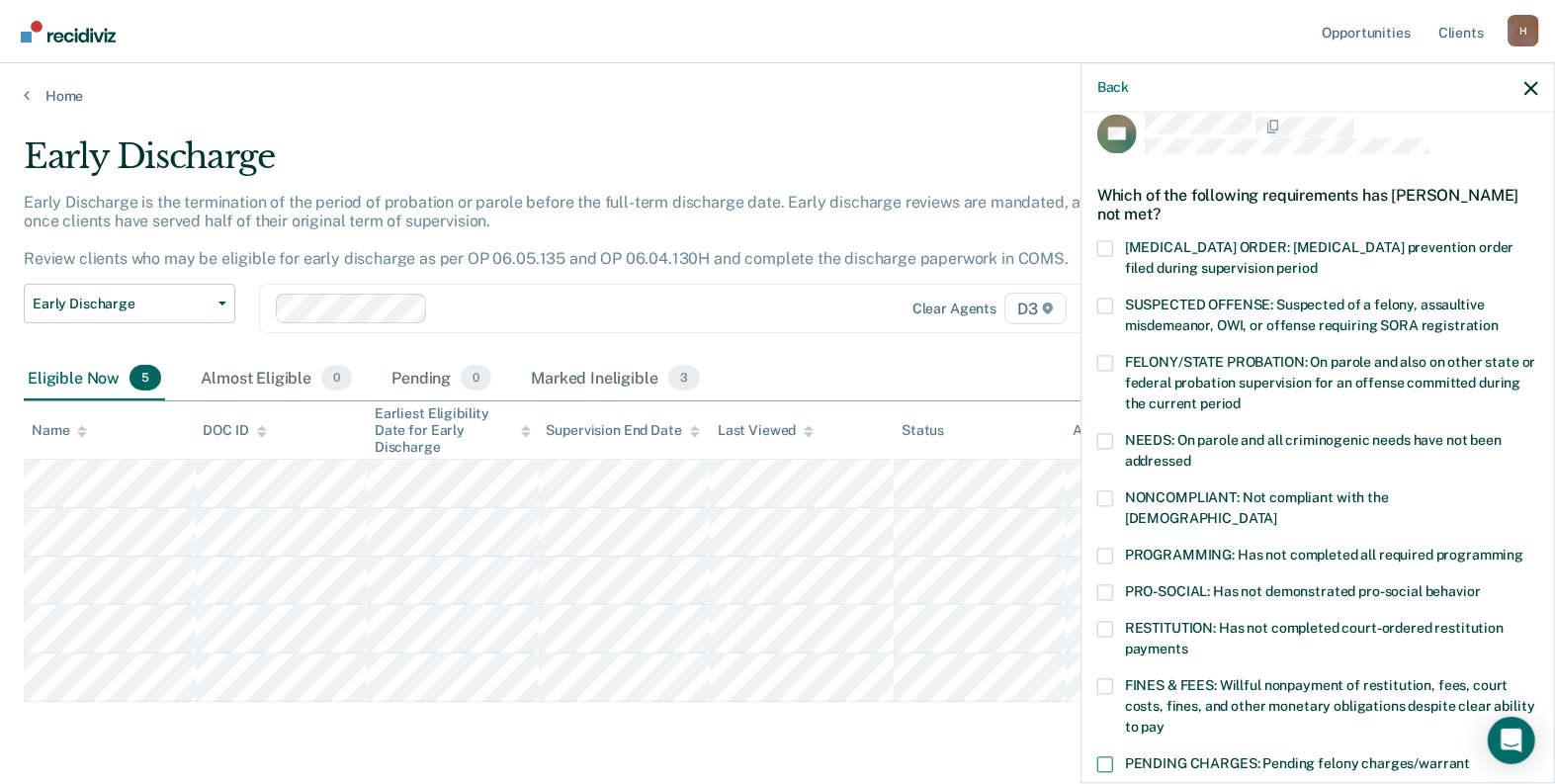
scroll to position [0, 0]
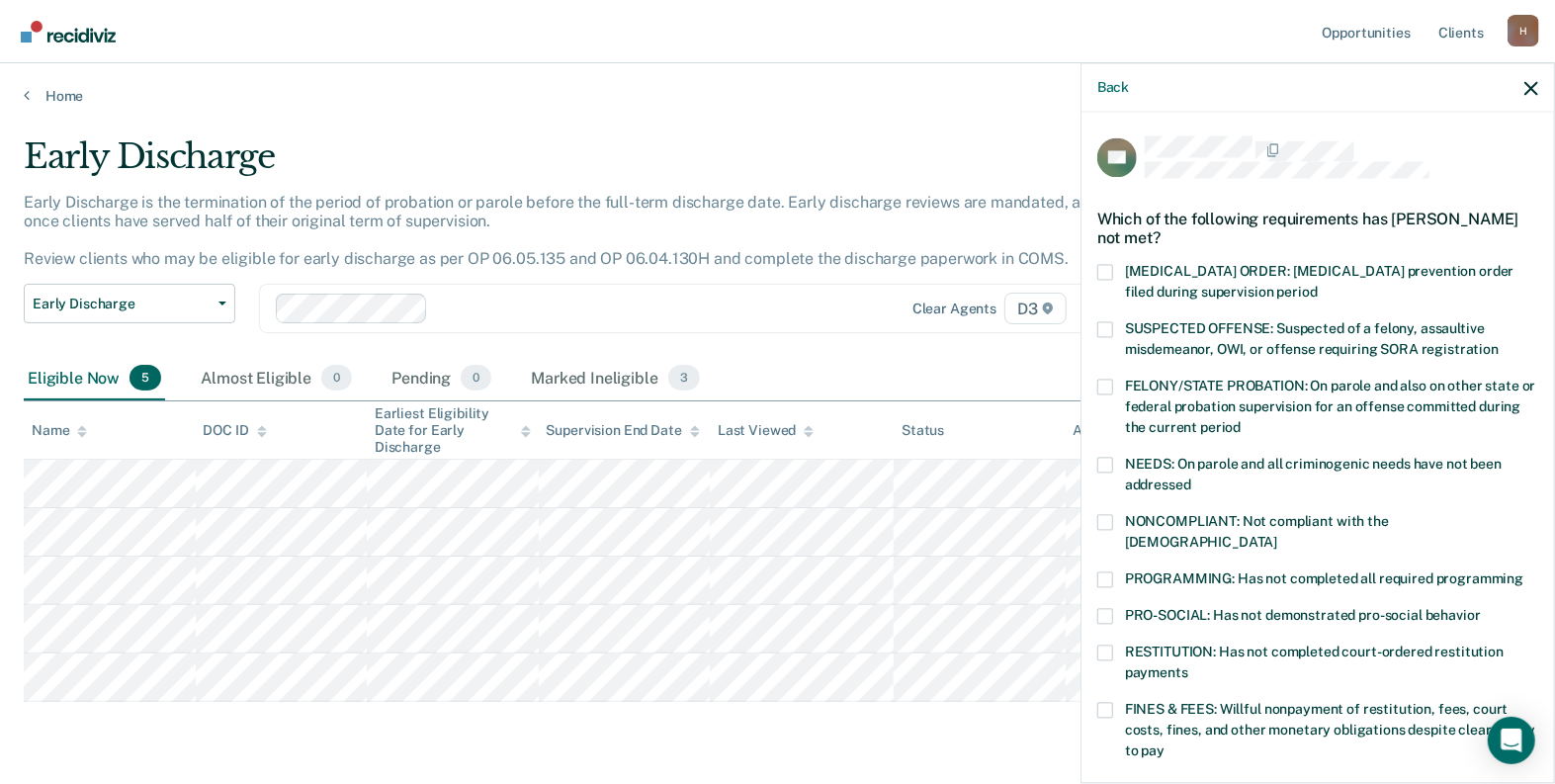
click at [1115, 321] on label "SUSPECTED OFFENSE: Suspected of a felony, assaultive misdemeanor, OWI, or offen…" at bounding box center [1317, 342] width 441 height 42
click at [1498, 342] on input "SUSPECTED OFFENSE: Suspected of a felony, assaultive misdemeanor, OWI, or offen…" at bounding box center [1498, 342] width 0 height 0
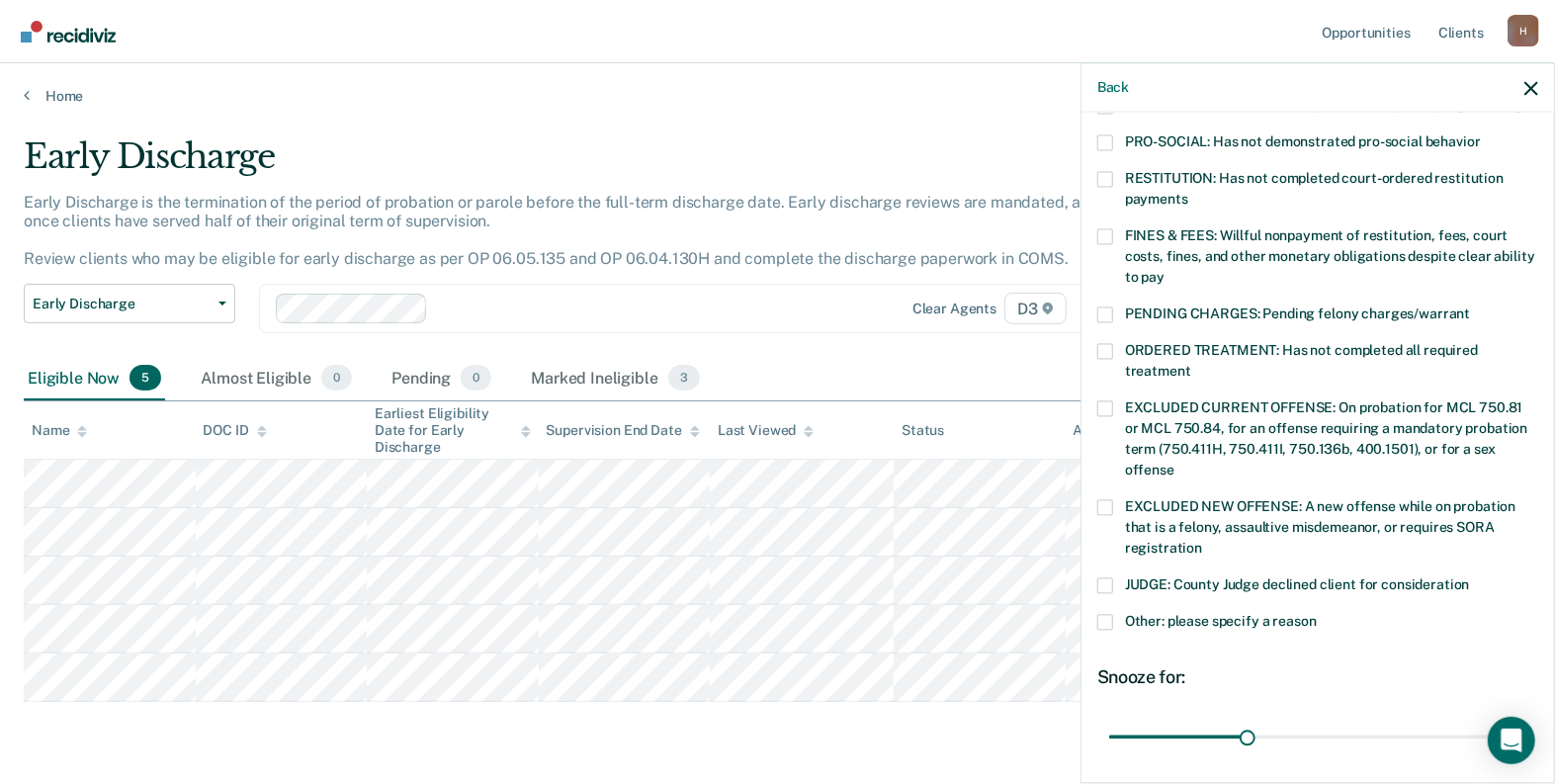
scroll to position [593, 0]
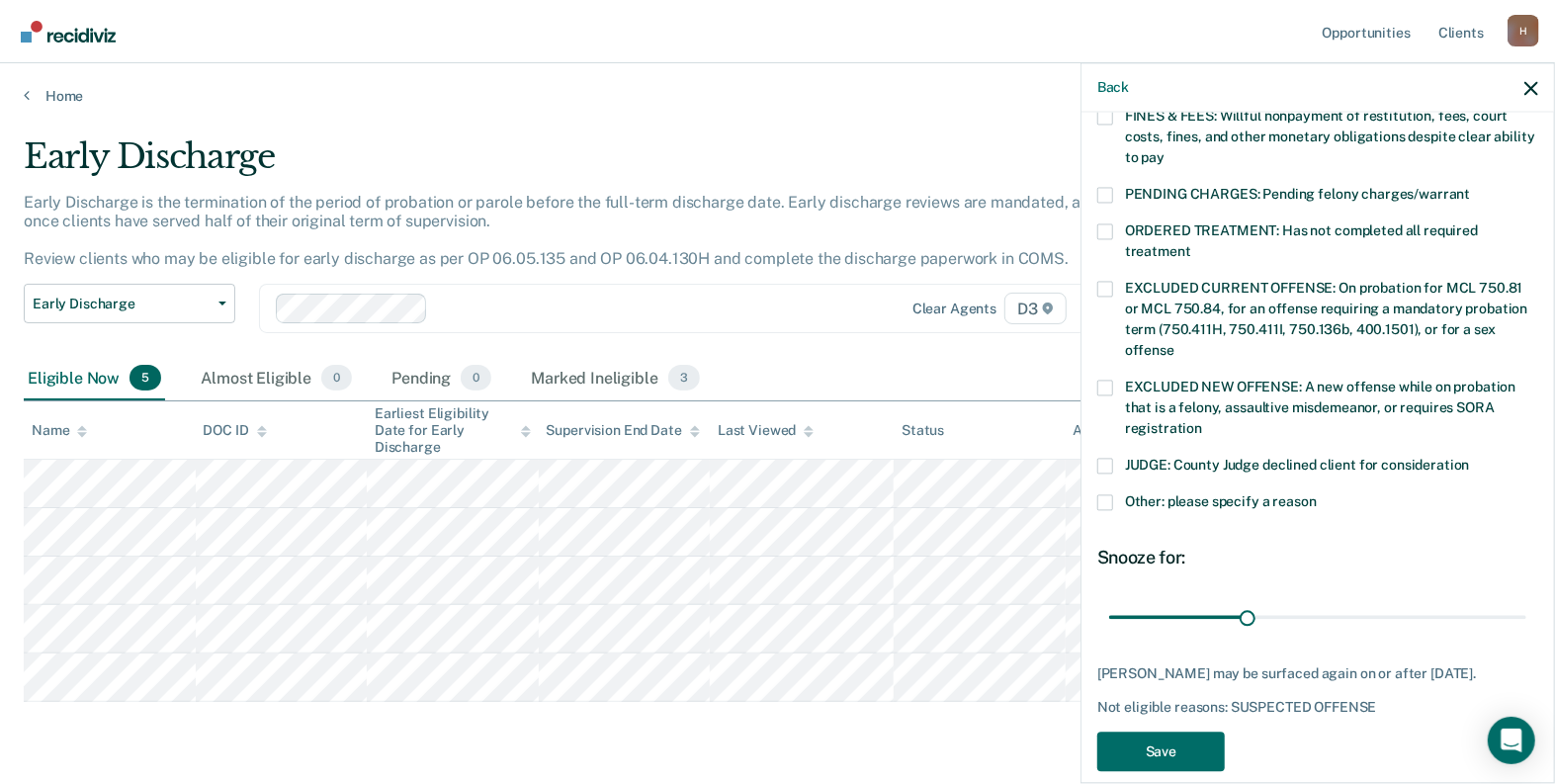
click at [1106, 494] on span at bounding box center [1105, 502] width 16 height 16
click at [1317, 494] on input "Other: please specify a reason" at bounding box center [1317, 494] width 0 height 0
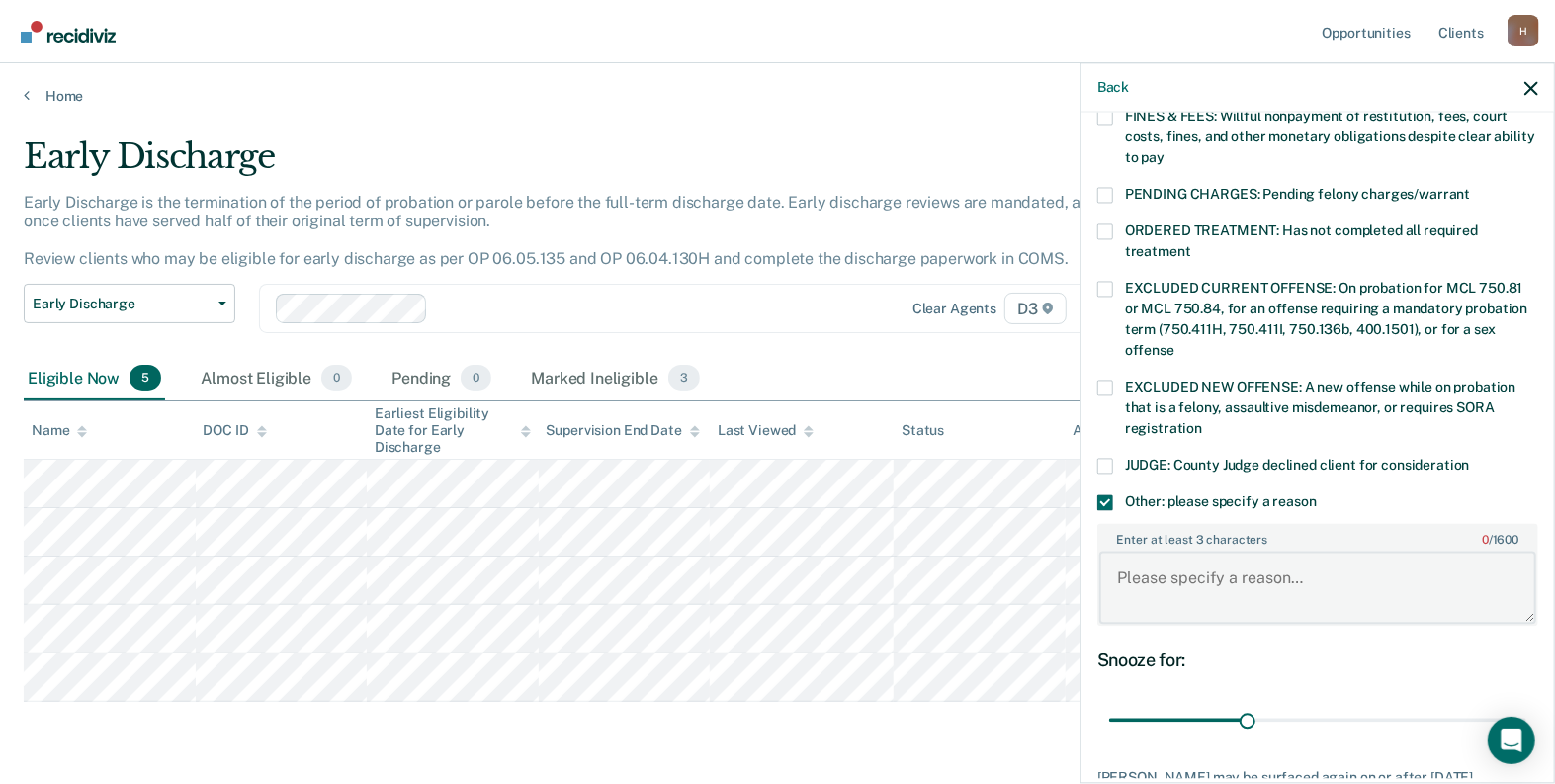
click at [1226, 551] on textarea "Enter at least 3 characters 0 / 1600" at bounding box center [1317, 587] width 437 height 73
type textarea "Pending DV that occurred on probation"
drag, startPoint x: 1250, startPoint y: 690, endPoint x: 1556, endPoint y: 724, distance: 307.3
type input "90"
click at [1526, 724] on input "range" at bounding box center [1317, 720] width 417 height 35
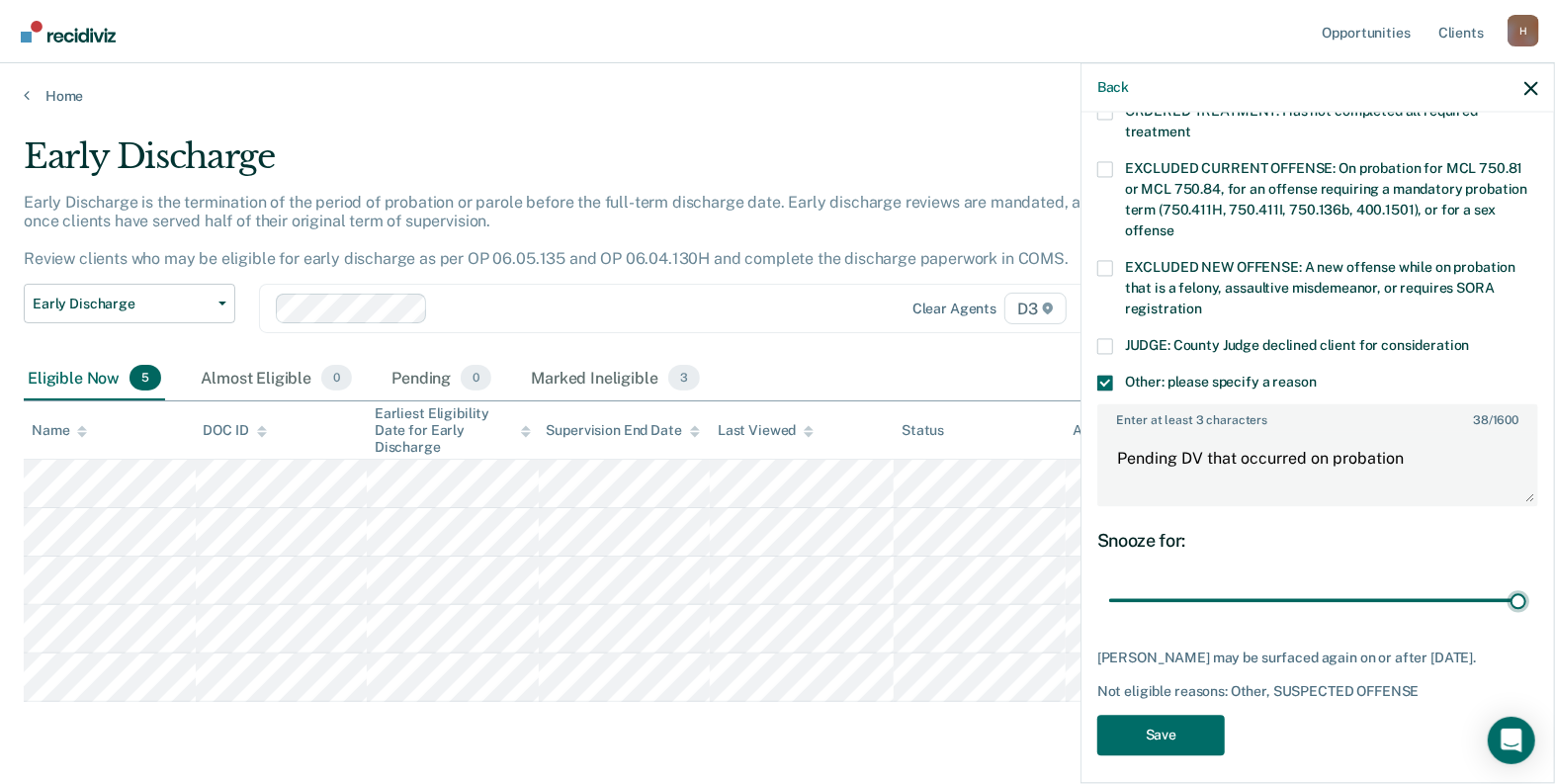
scroll to position [716, 0]
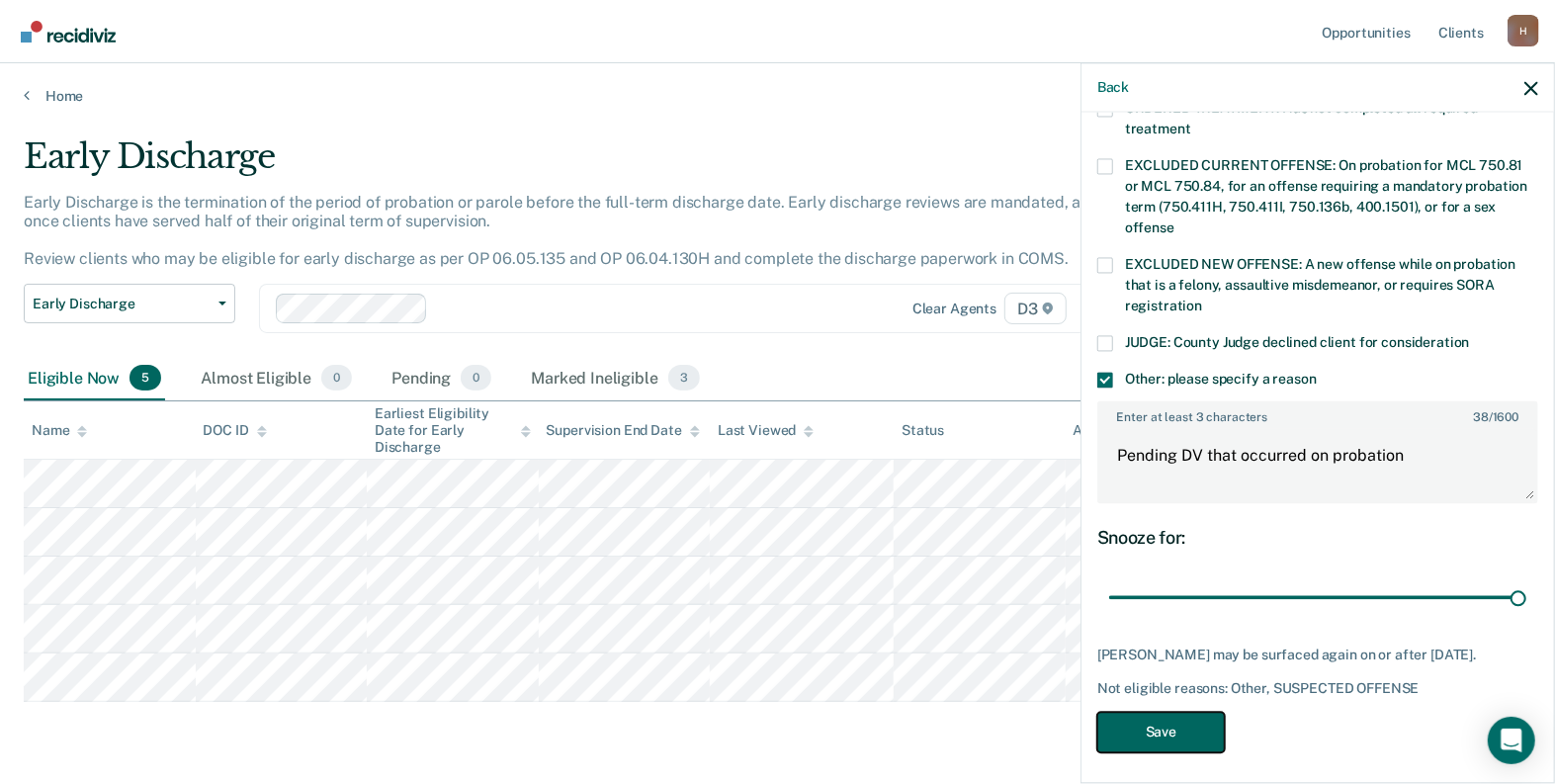
click at [1189, 715] on button "Save" at bounding box center [1161, 733] width 128 height 41
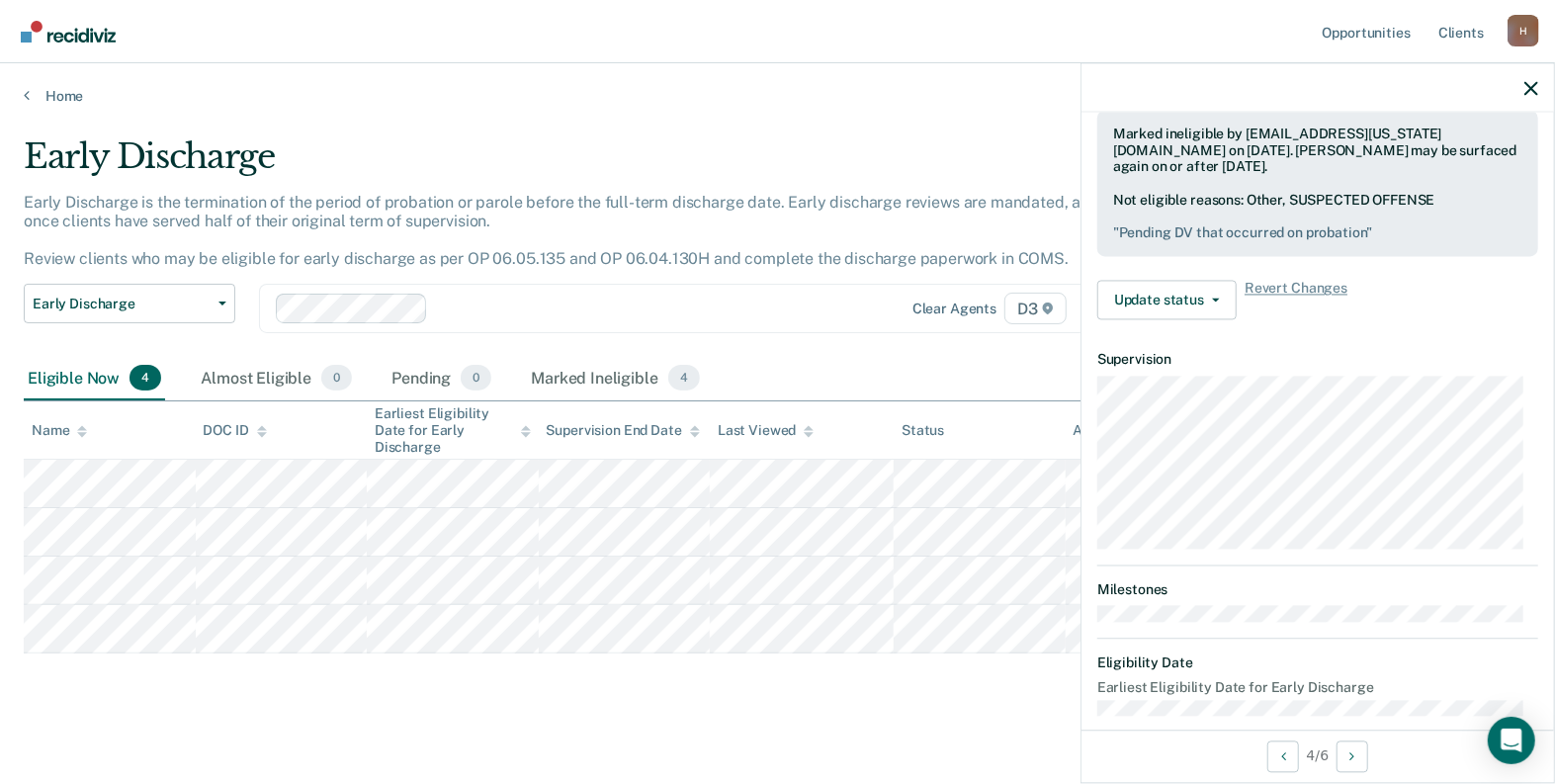
scroll to position [548, 0]
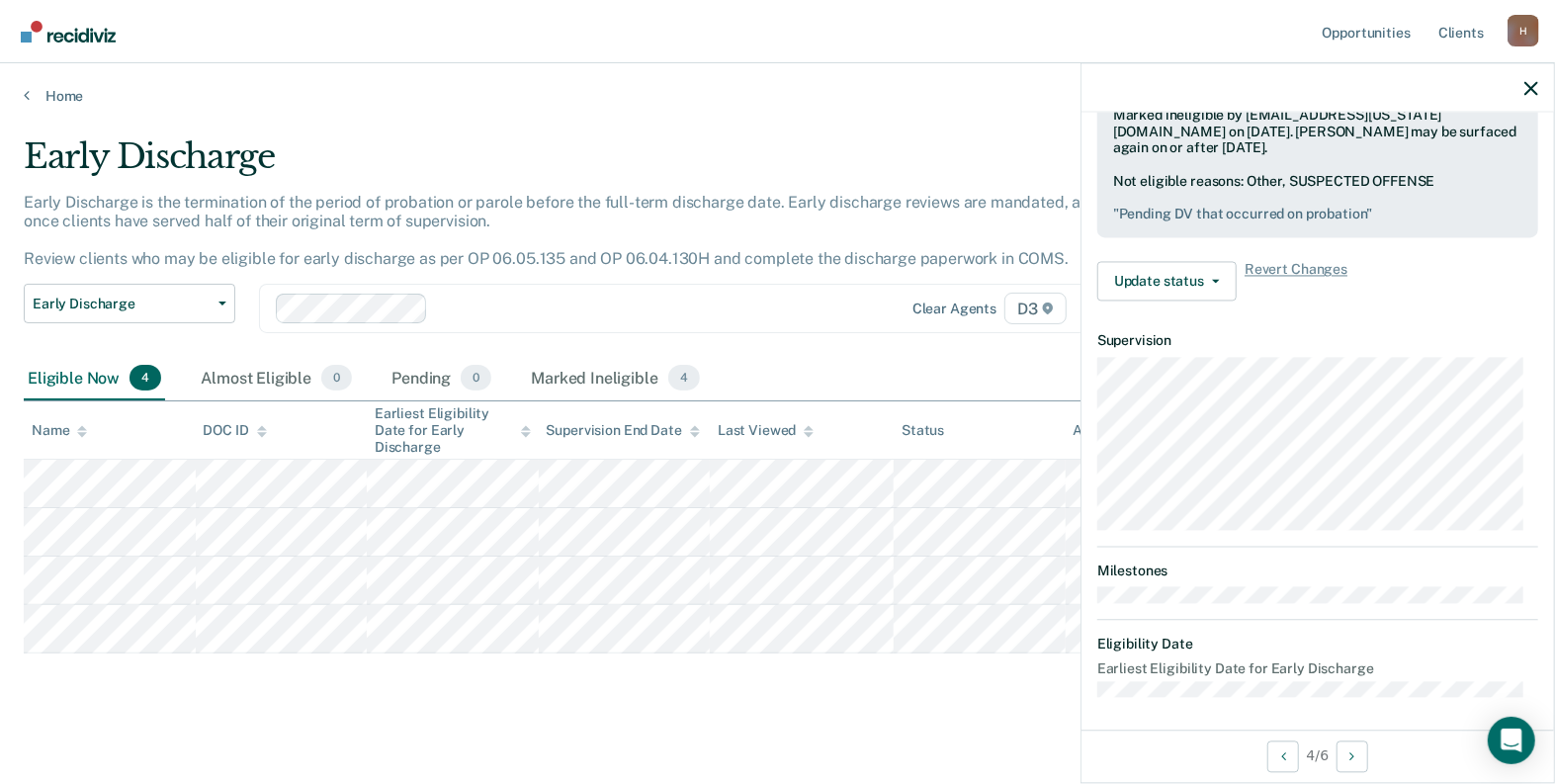
click at [174, 710] on main "Early Discharge Early Discharge is the termination of the period of probation o…" at bounding box center [777, 447] width 1555 height 685
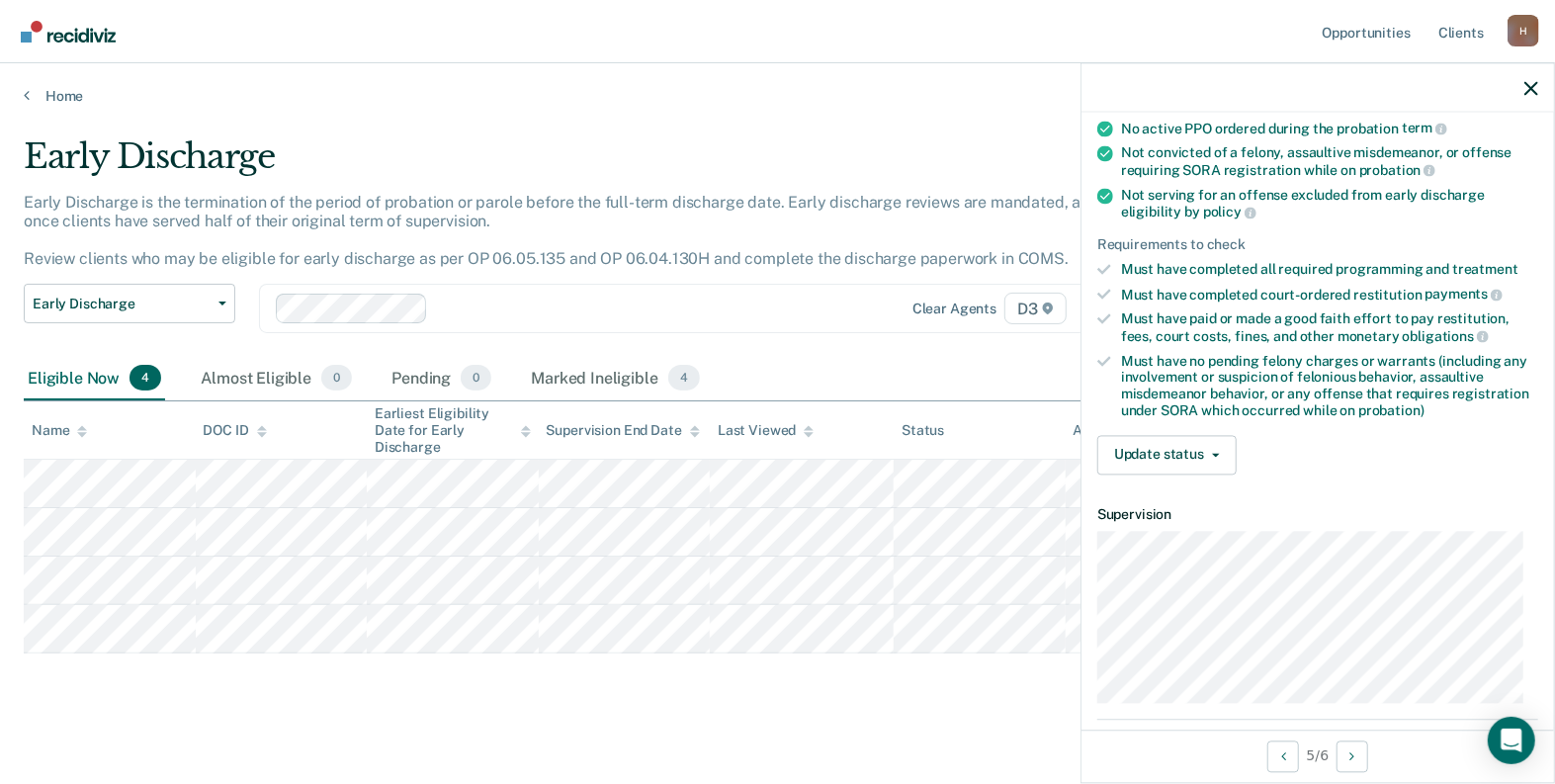
scroll to position [197, 0]
click at [1208, 434] on button "Update status" at bounding box center [1166, 454] width 139 height 40
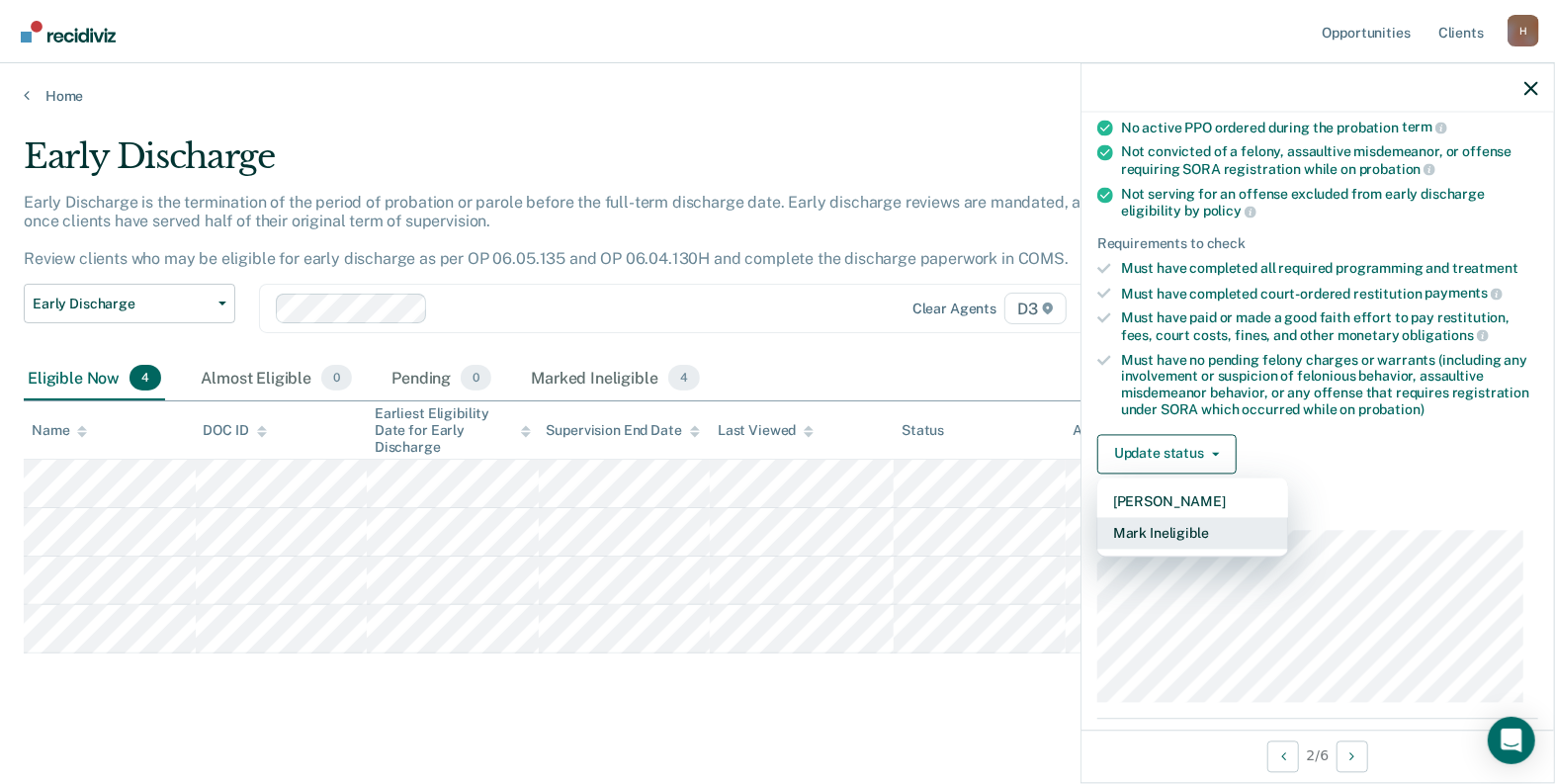
click at [1200, 528] on button "Mark Ineligible" at bounding box center [1192, 533] width 191 height 32
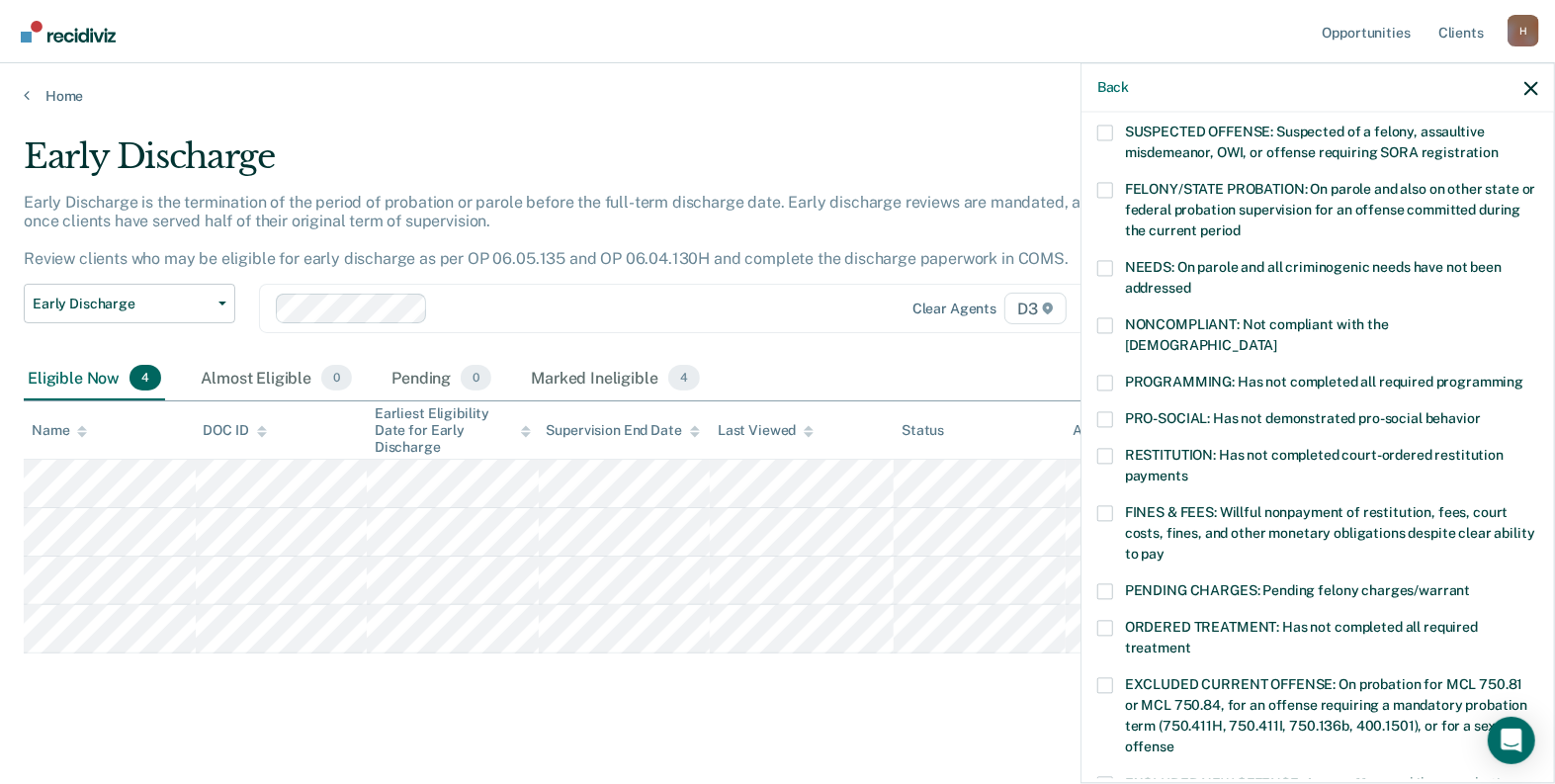
scroll to position [0, 0]
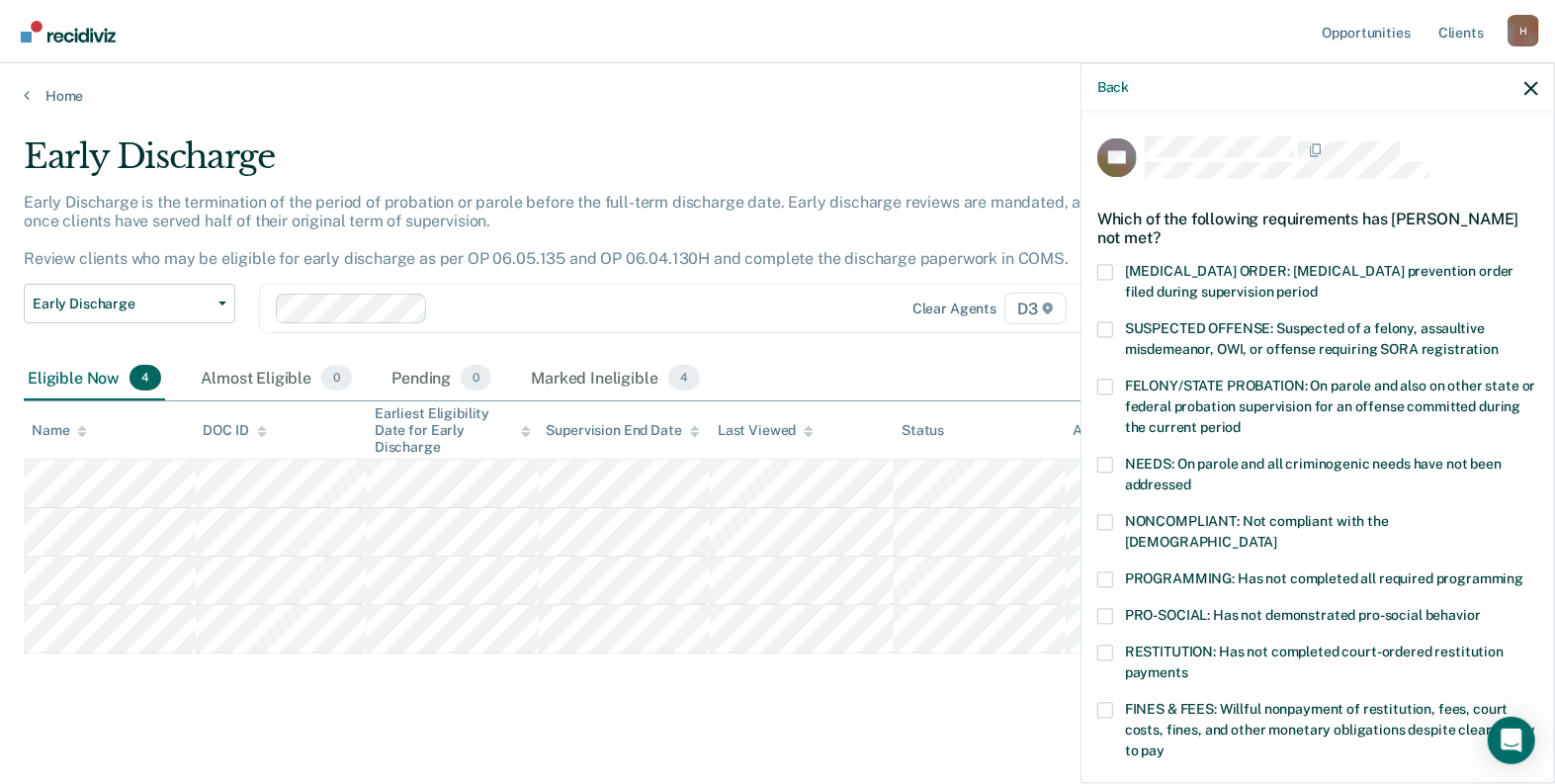
click at [1107, 325] on span at bounding box center [1105, 329] width 16 height 16
click at [1498, 342] on input "SUSPECTED OFFENSE: Suspected of a felony, assaultive misdemeanor, OWI, or offen…" at bounding box center [1498, 342] width 0 height 0
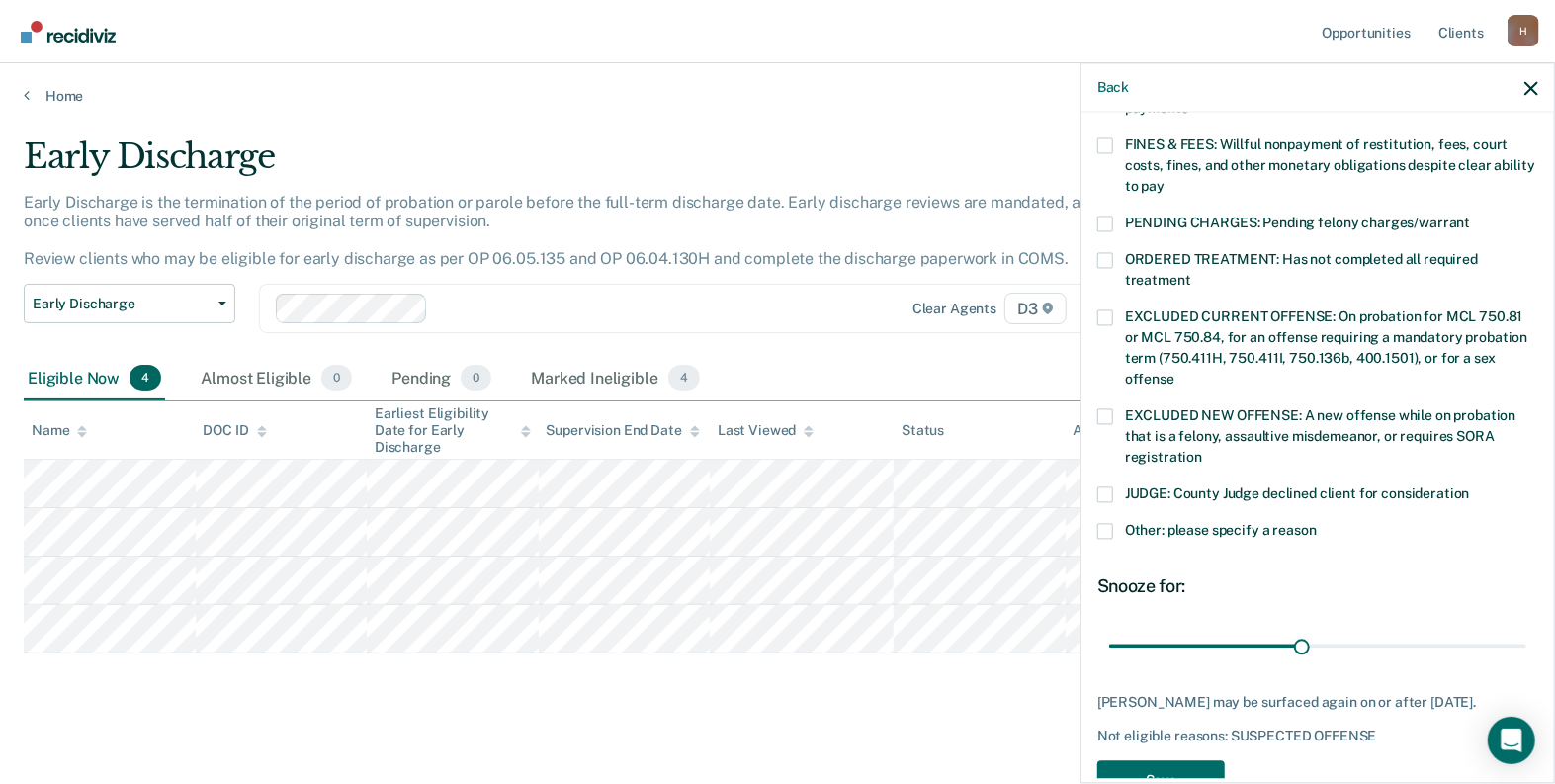
scroll to position [593, 0]
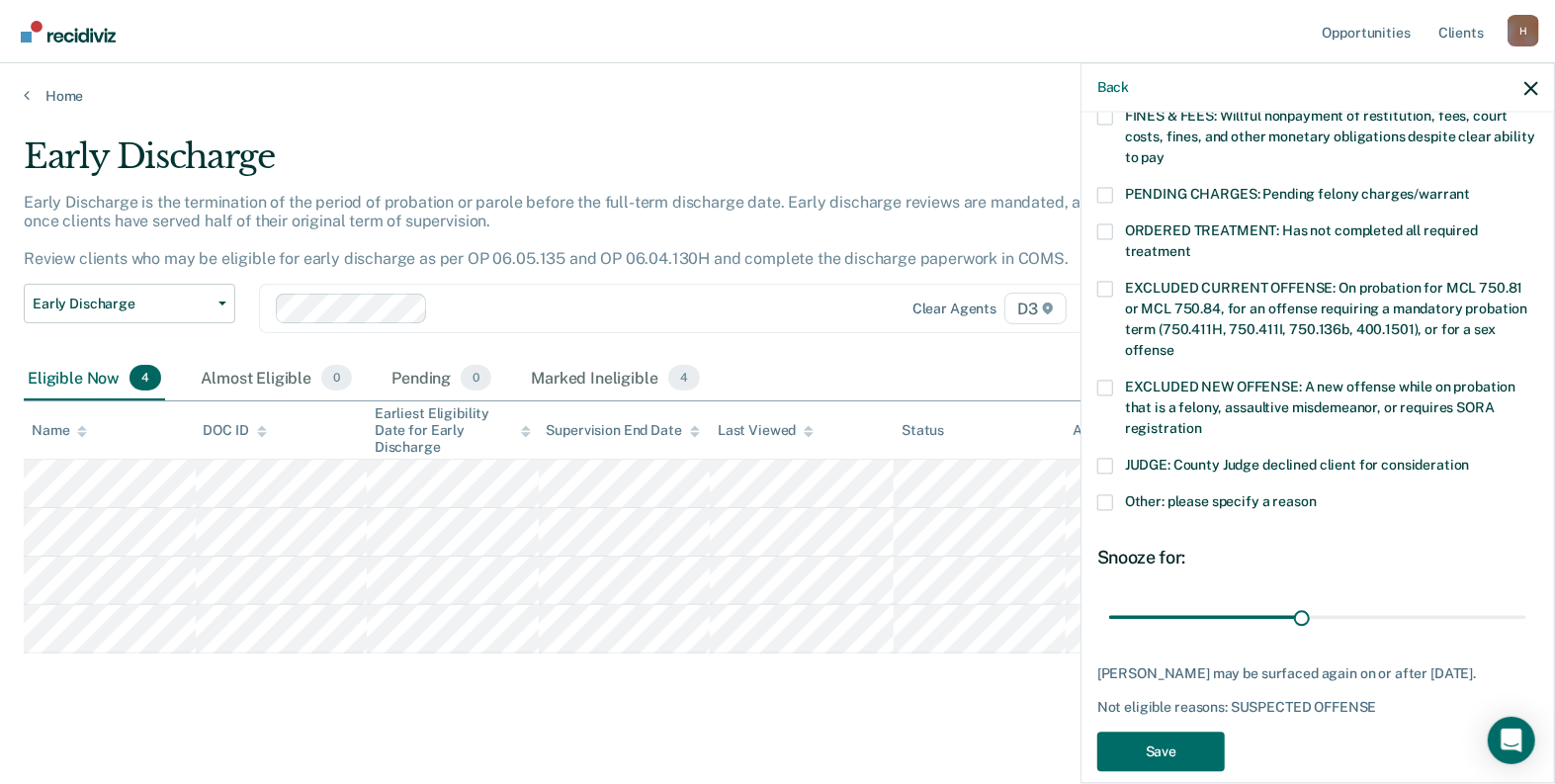
click at [1101, 494] on span at bounding box center [1105, 502] width 16 height 16
click at [1317, 494] on input "Other: please specify a reason" at bounding box center [1317, 494] width 0 height 0
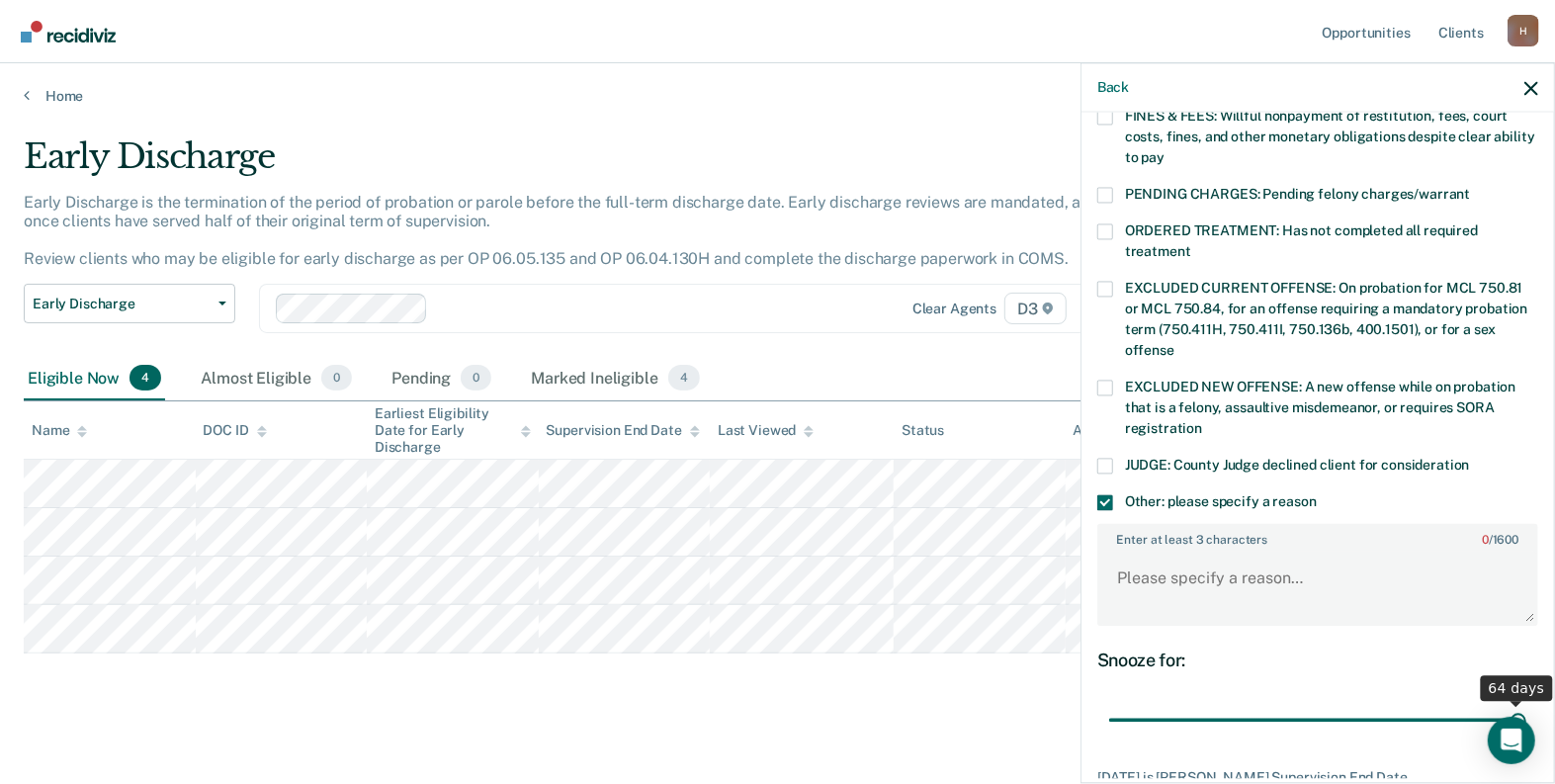
drag, startPoint x: 1301, startPoint y: 696, endPoint x: 1631, endPoint y: 749, distance: 334.4
type input "64"
click at [1526, 737] on input "range" at bounding box center [1317, 720] width 417 height 35
click at [1295, 561] on textarea "Enter at least 3 characters 0 / 1600" at bounding box center [1317, 587] width 437 height 73
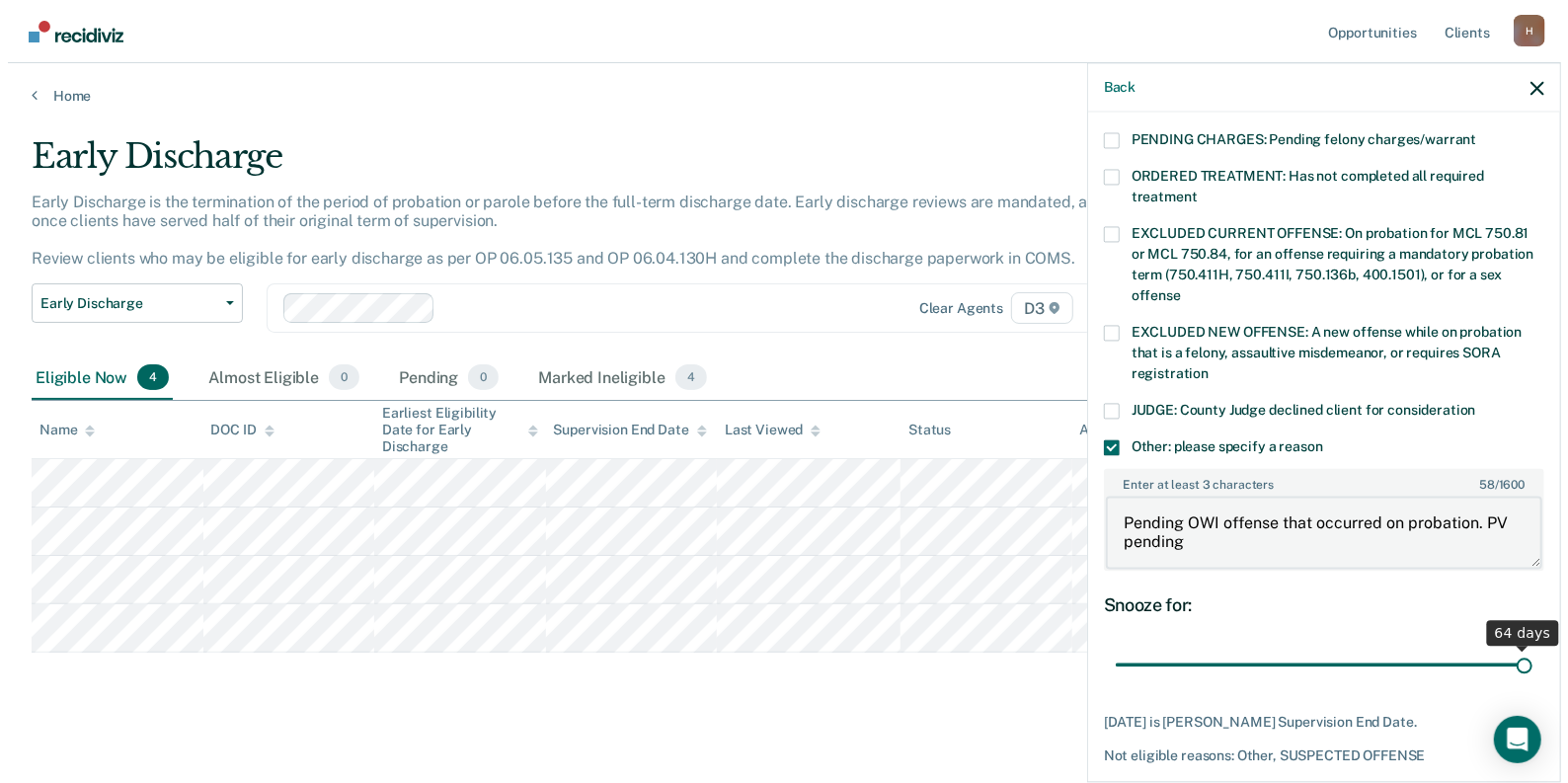
scroll to position [697, 0]
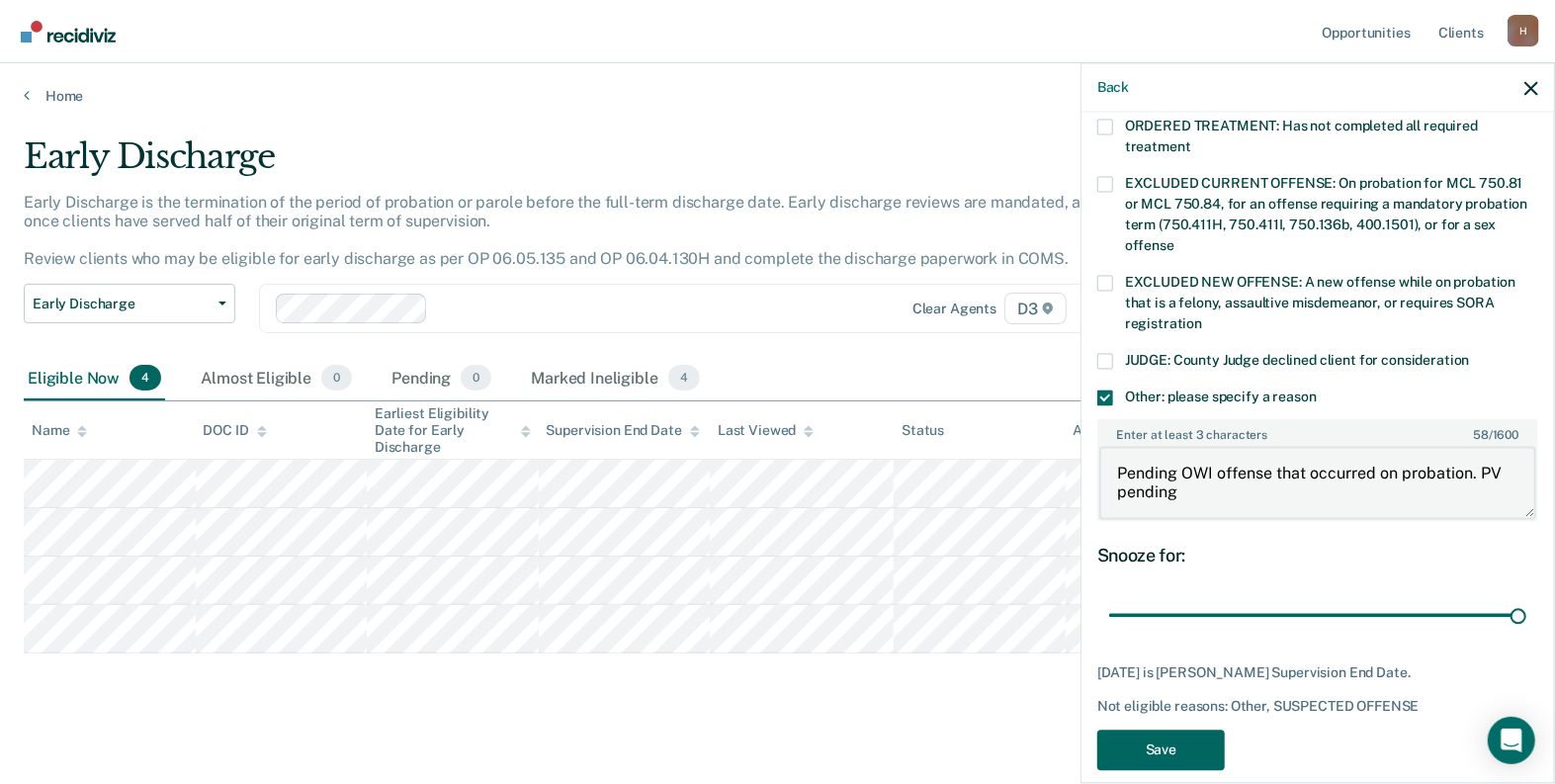
type textarea "Pending OWI offense that occurred on probation. PV pending"
click at [1176, 735] on button "Save" at bounding box center [1161, 750] width 128 height 41
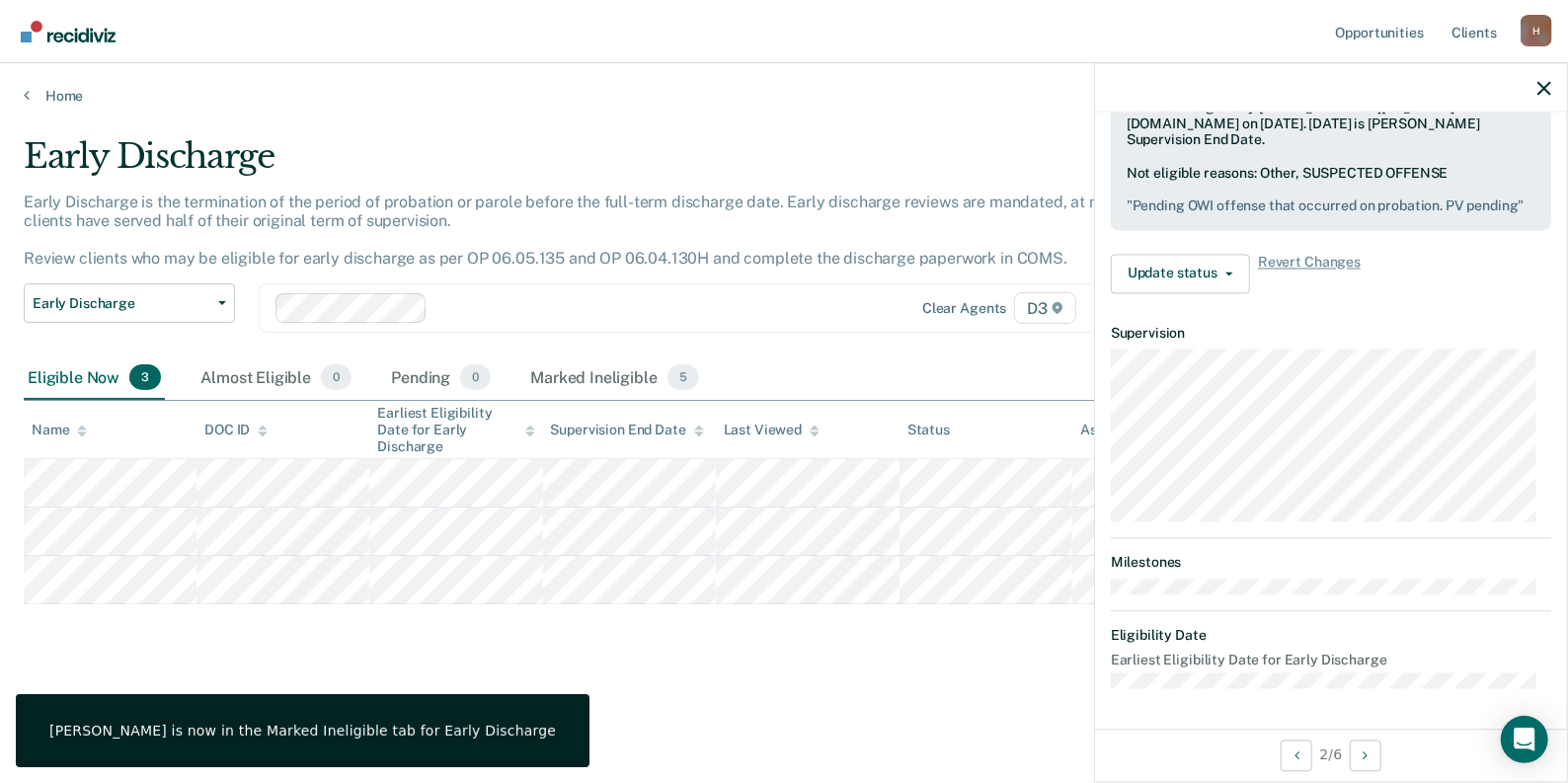
scroll to position [562, 0]
click at [731, 681] on div "Early Discharge Early Discharge is the termination of the period of probation o…" at bounding box center [784, 416] width 1520 height 561
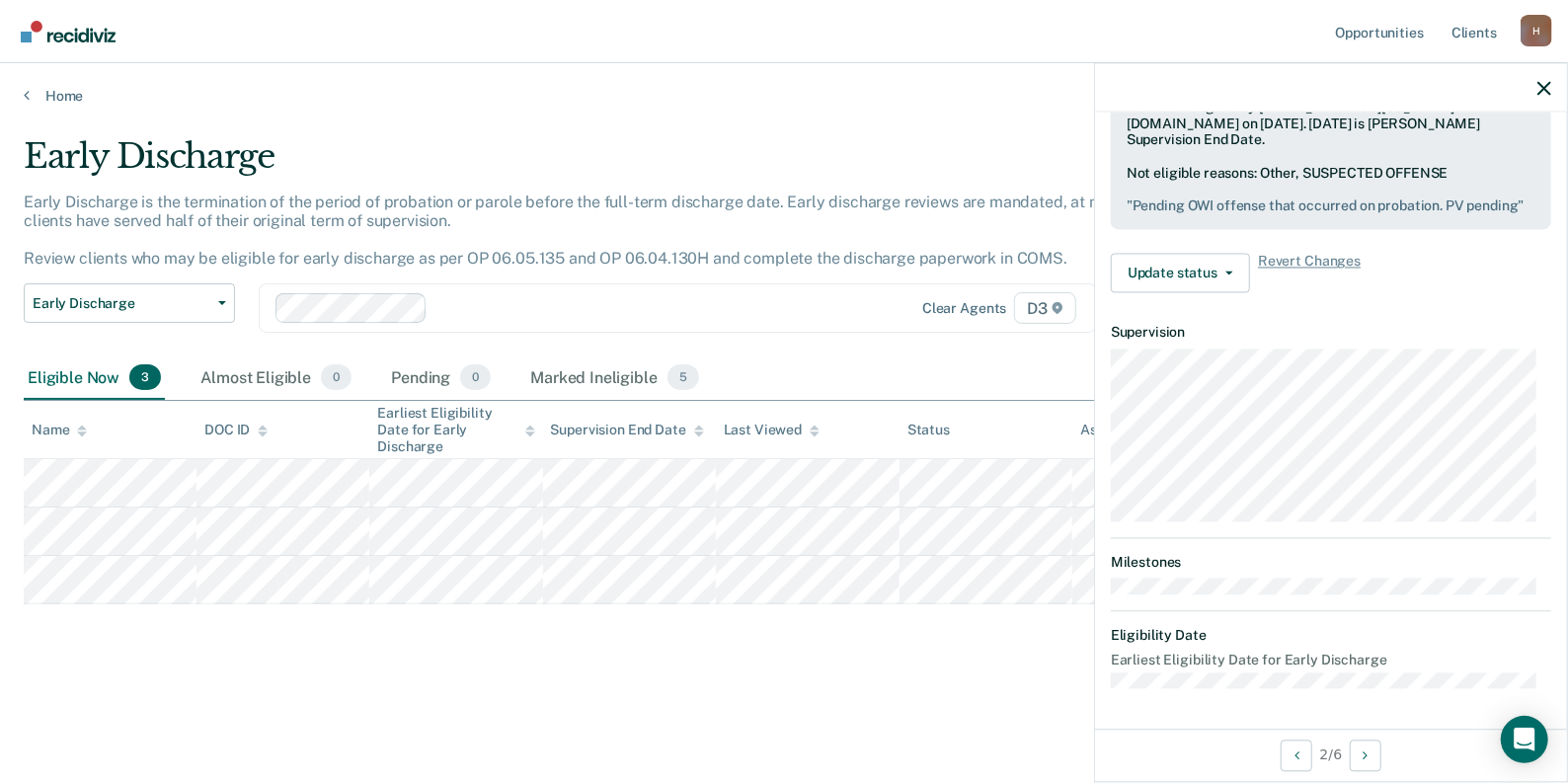
click at [878, 687] on div "Early Discharge Early Discharge is the termination of the period of probation o…" at bounding box center [784, 416] width 1520 height 561
click at [1553, 87] on div at bounding box center [1330, 87] width 471 height 49
click at [1549, 85] on icon "button" at bounding box center [1544, 88] width 14 height 14
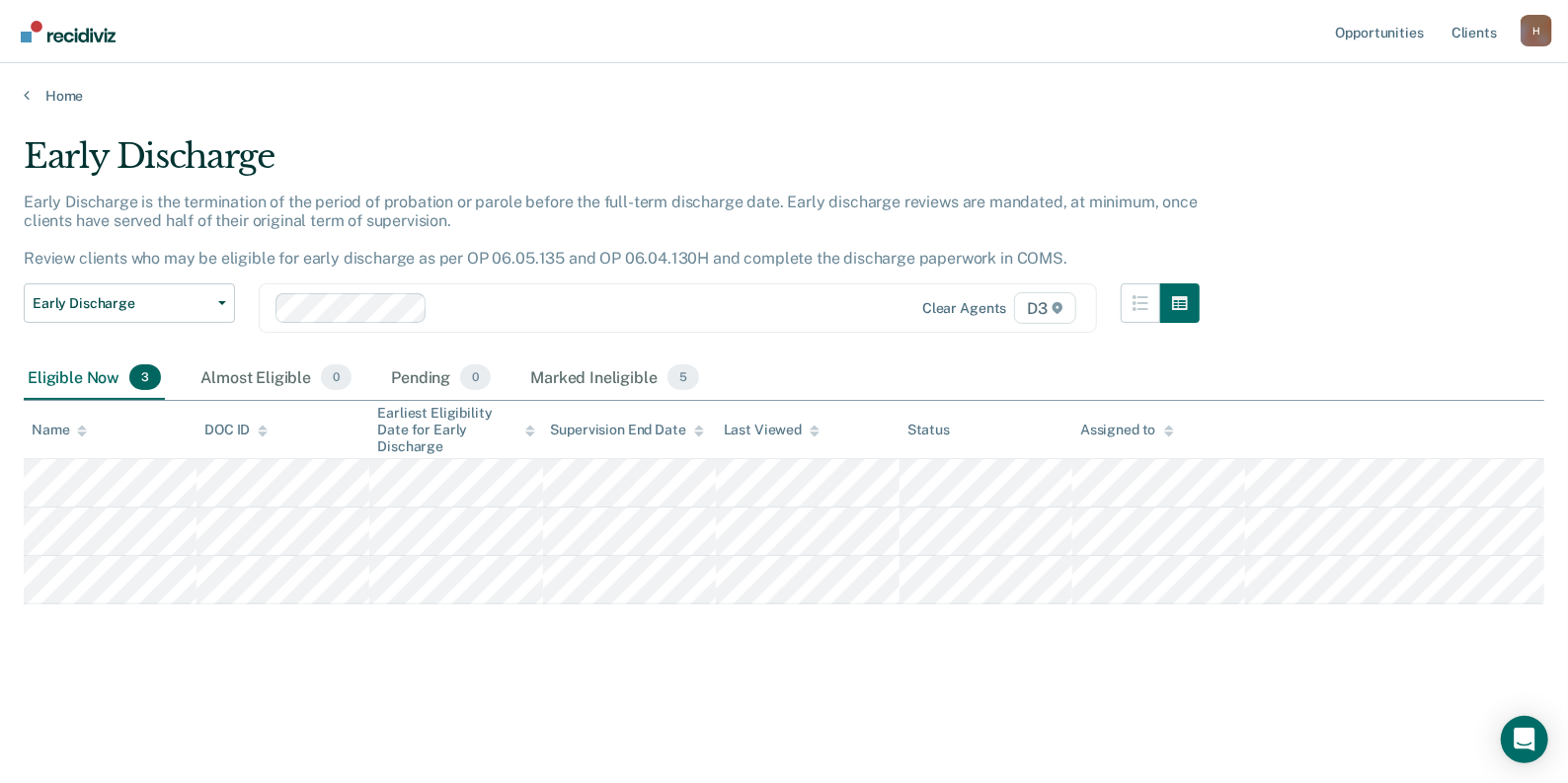
click at [894, 127] on main "Early Discharge Early Discharge is the termination of the period of probation o…" at bounding box center [784, 440] width 1568 height 672
